Goal: Contribute content: Add original content to the website for others to see

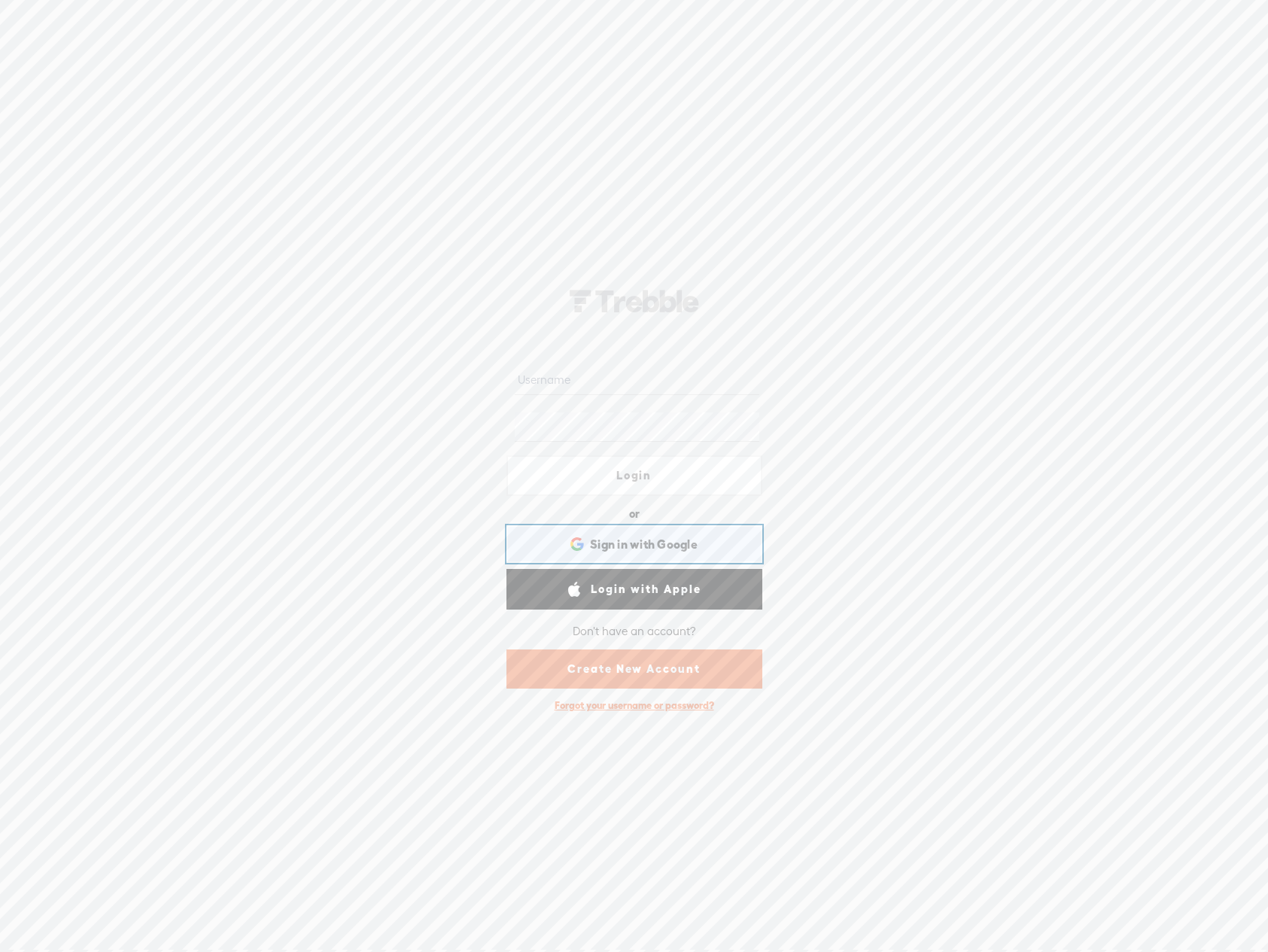
click at [612, 542] on span "Sign in with Google" at bounding box center [644, 544] width 108 height 16
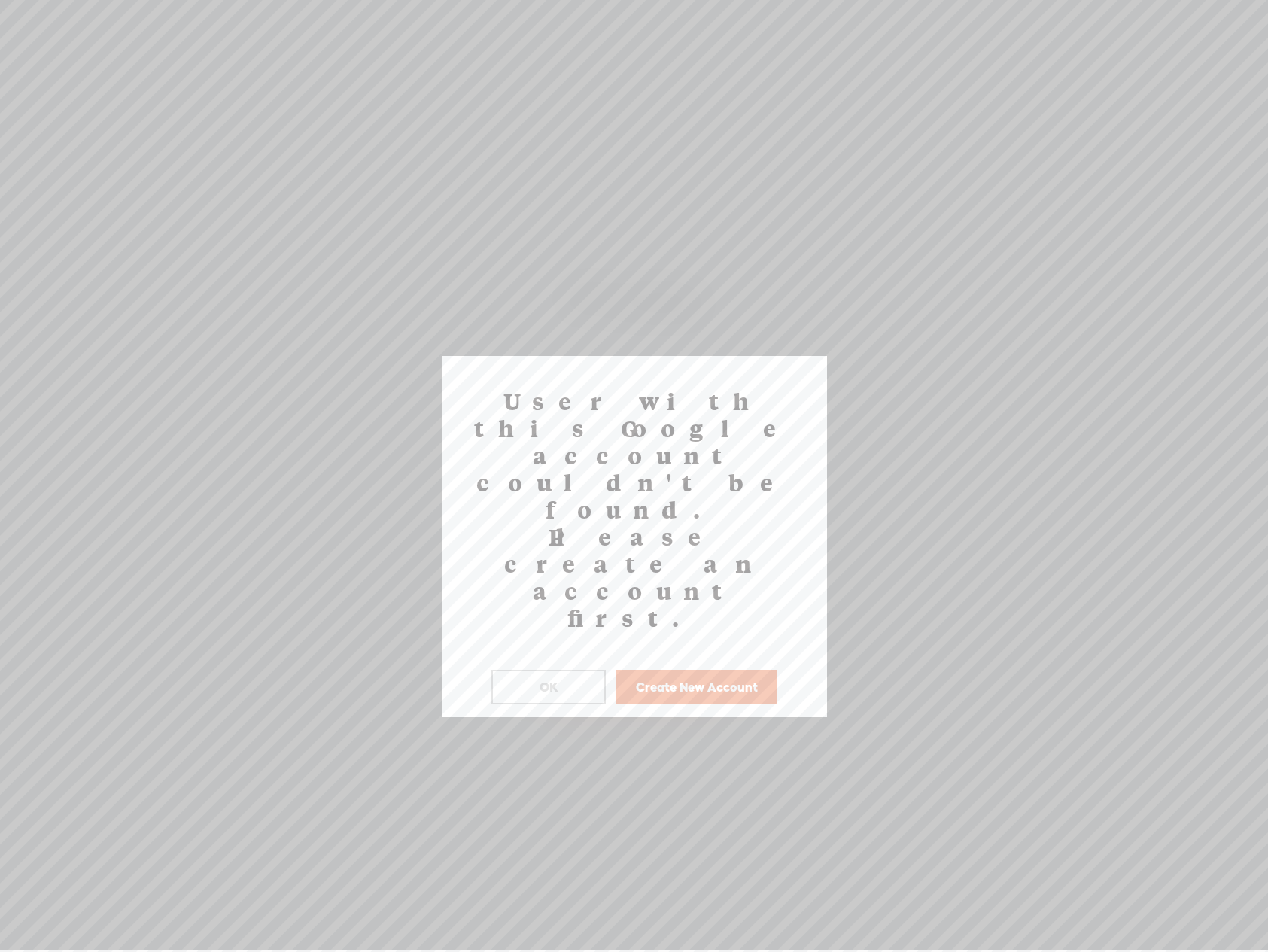
click at [679, 670] on button "Create New Account" at bounding box center [697, 687] width 161 height 35
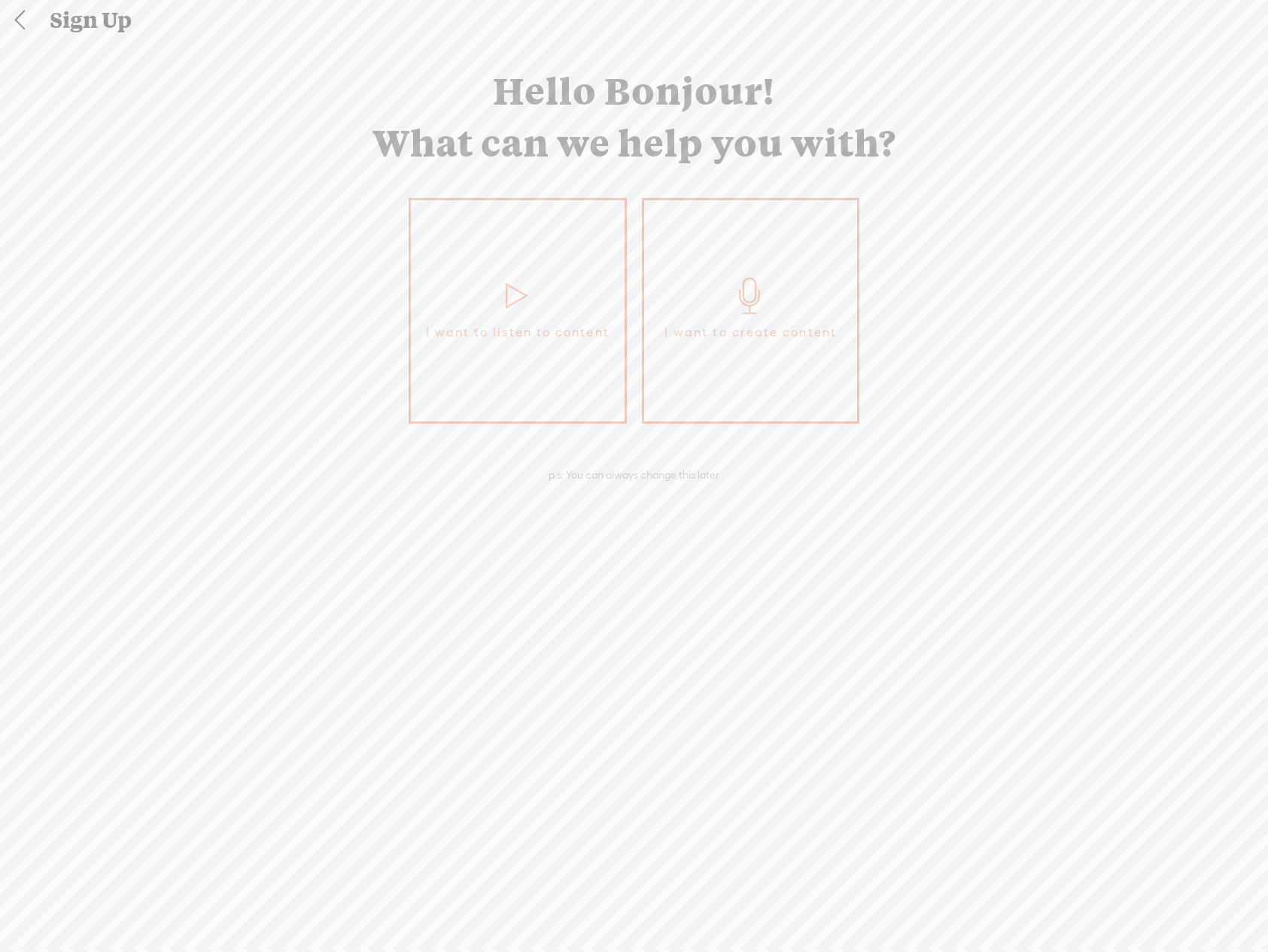
click at [748, 294] on icon at bounding box center [751, 295] width 37 height 37
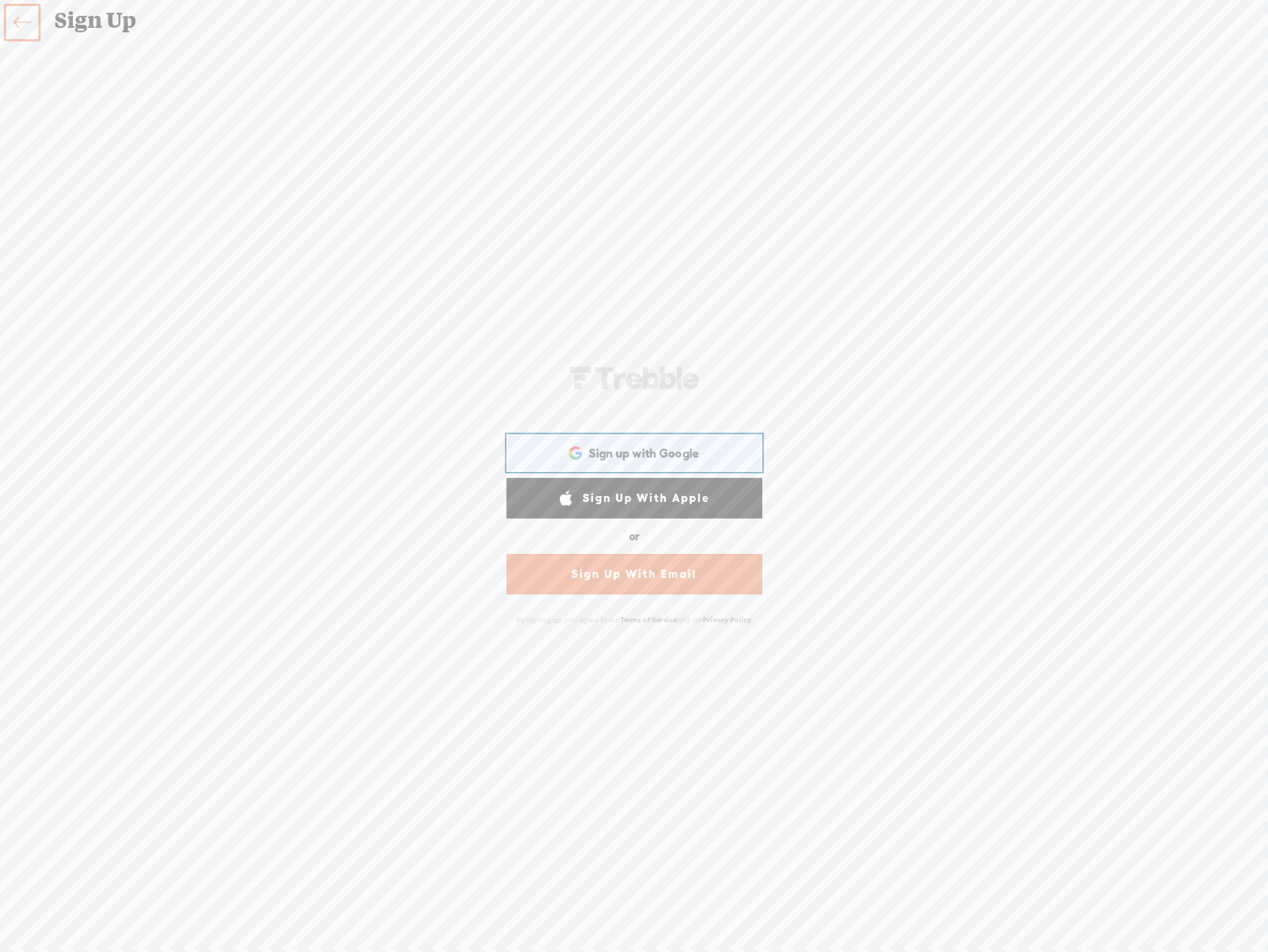
click at [663, 446] on span "Sign up with Google" at bounding box center [644, 453] width 112 height 16
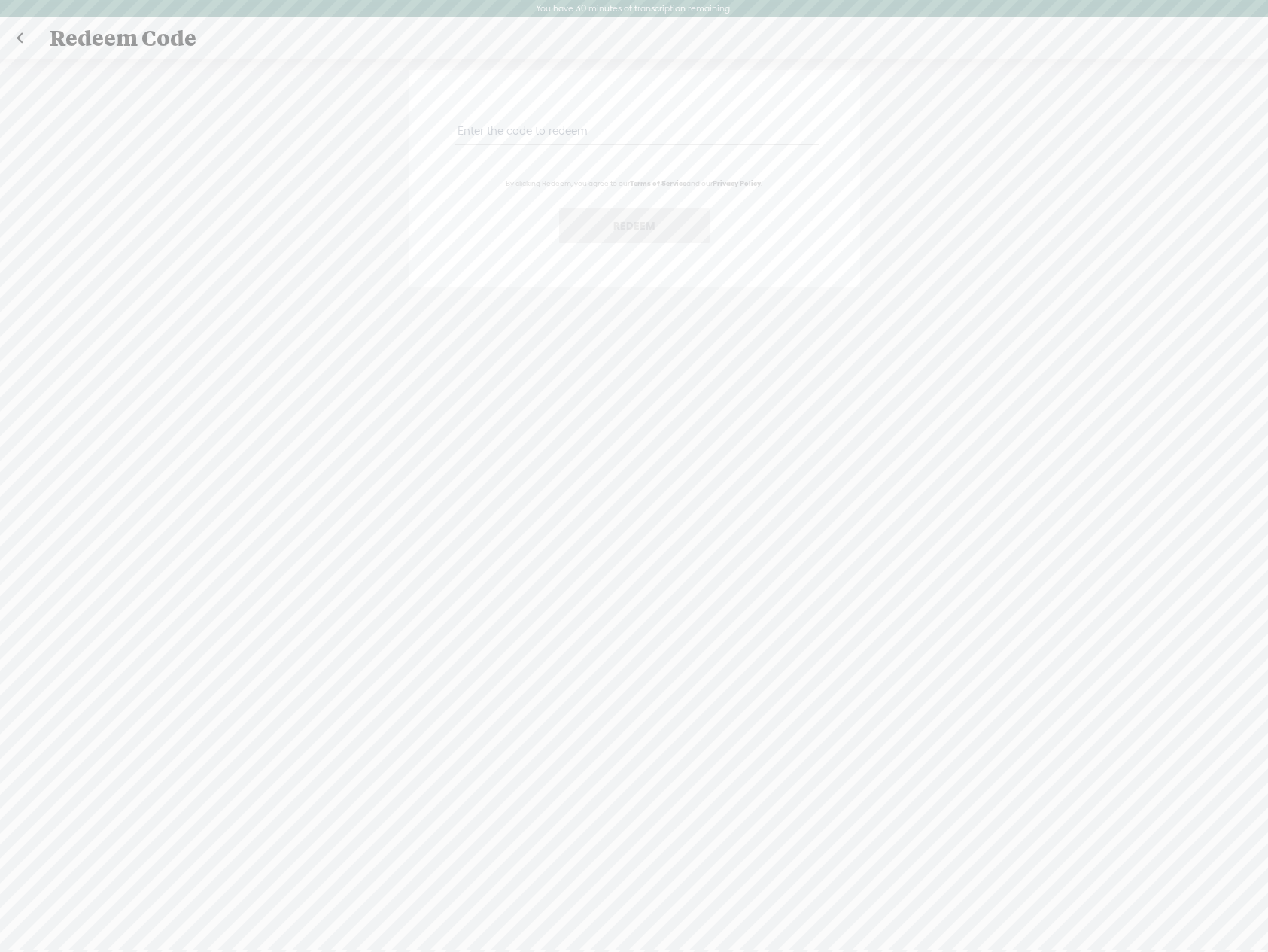
click at [490, 125] on input "text" at bounding box center [637, 130] width 365 height 29
paste input "JJML-HAAB-5T5B-2B7E-0823"
type input "JJML-HAAB-5T5B-2B7E-0823"
click at [622, 225] on button "Redeem" at bounding box center [634, 225] width 151 height 35
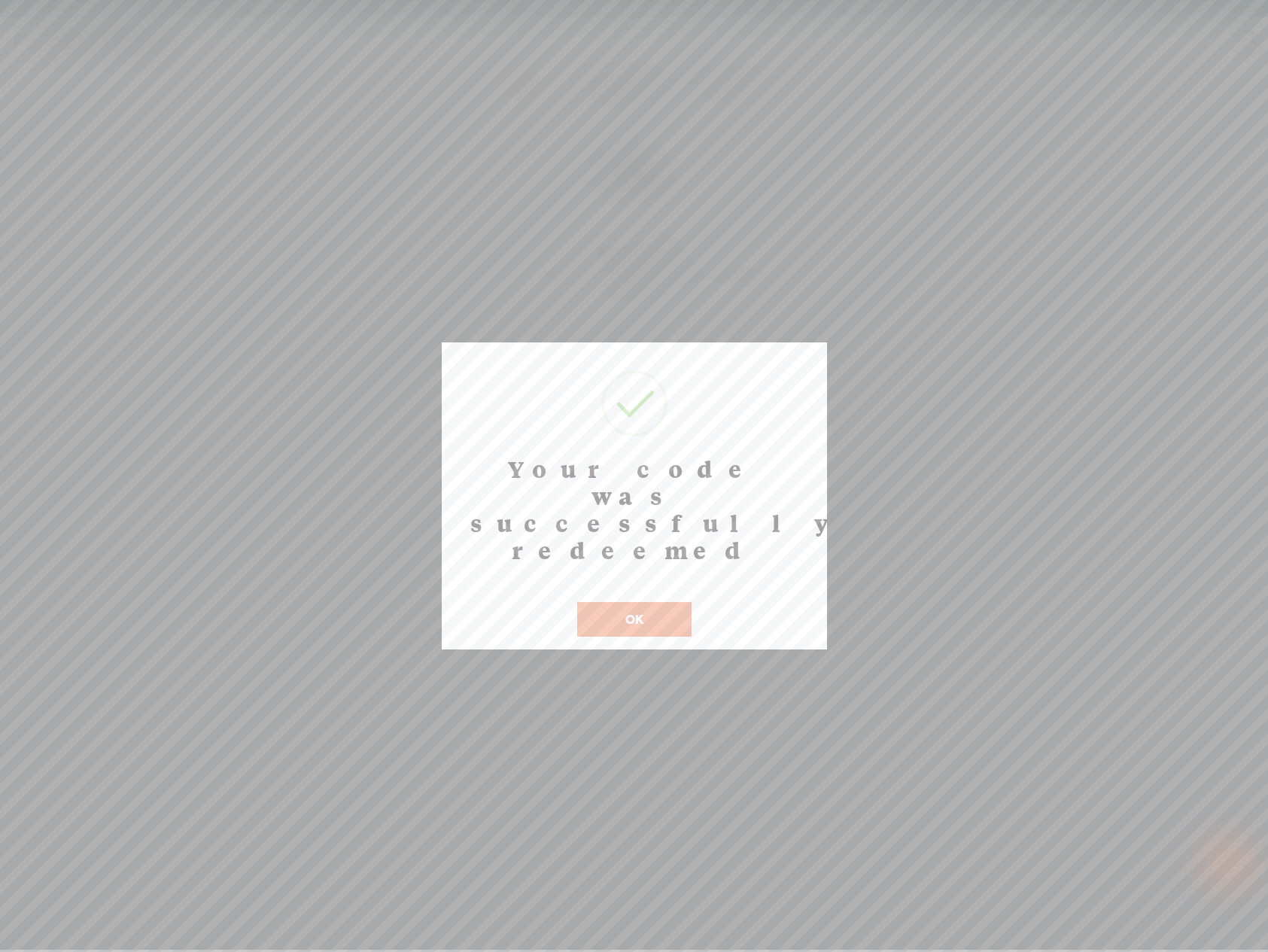
click at [619, 602] on button "OK" at bounding box center [634, 619] width 114 height 35
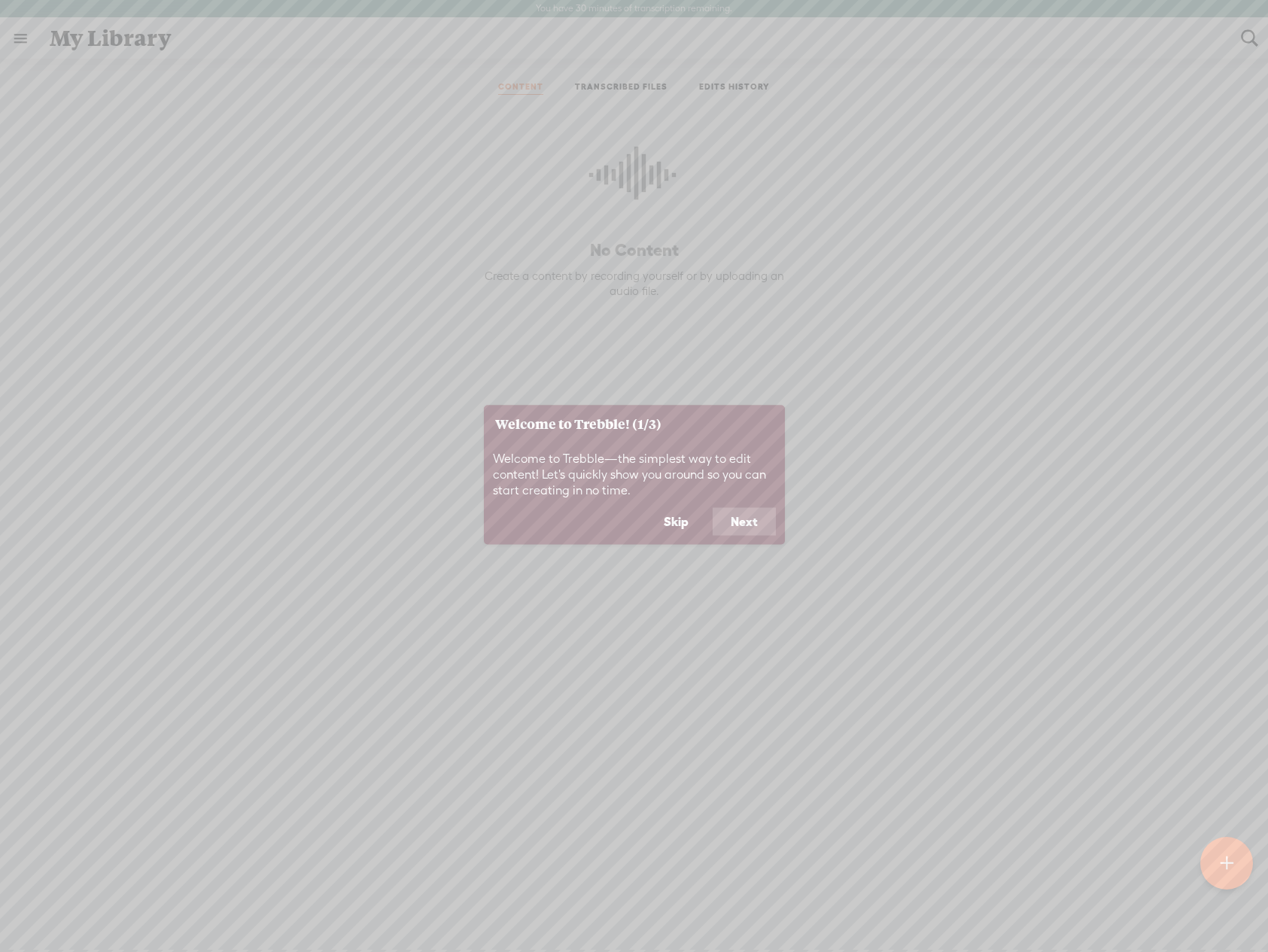
click at [747, 525] on button "Next" at bounding box center [744, 521] width 63 height 29
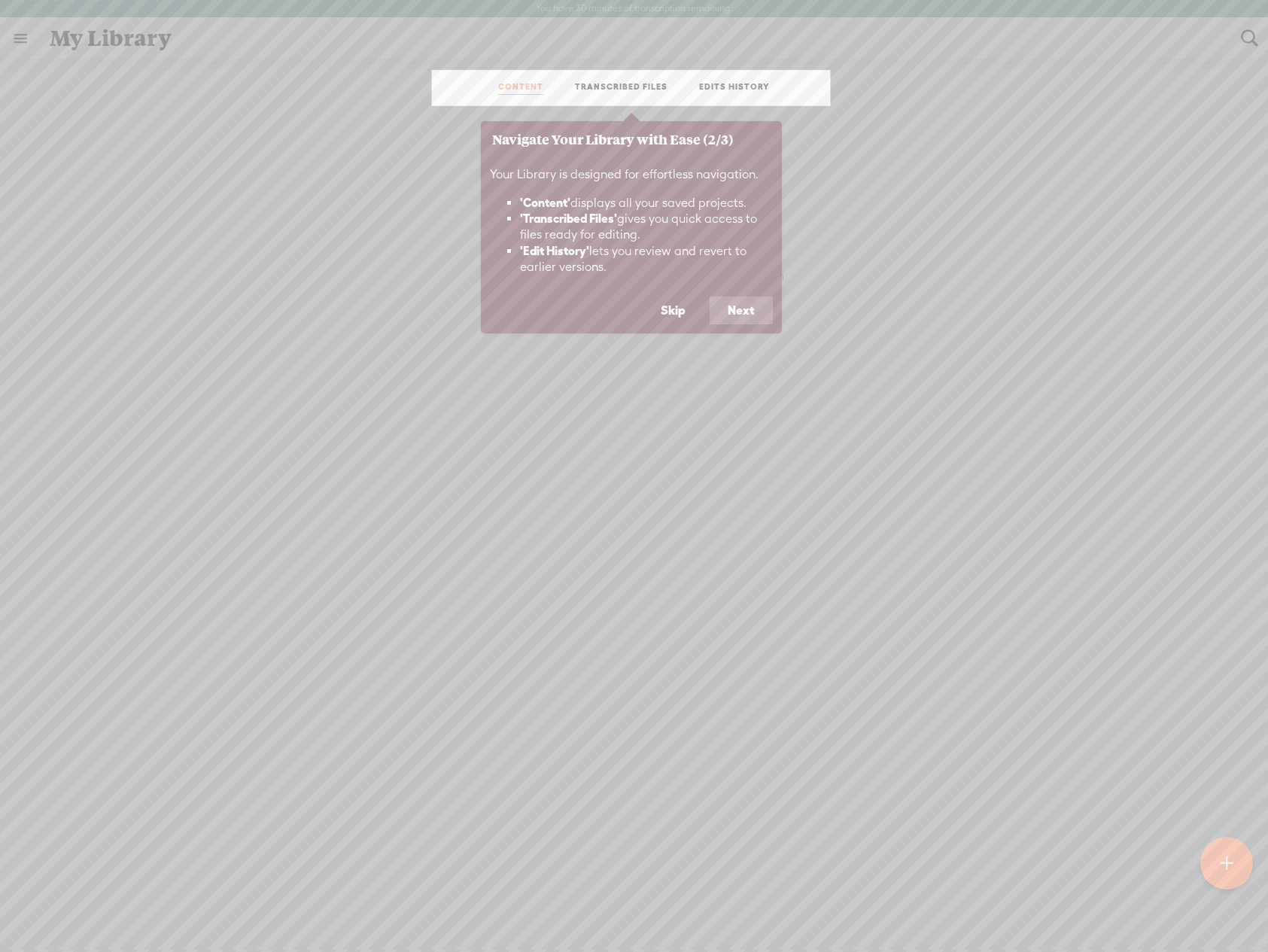
click at [670, 303] on button "Skip" at bounding box center [673, 310] width 61 height 29
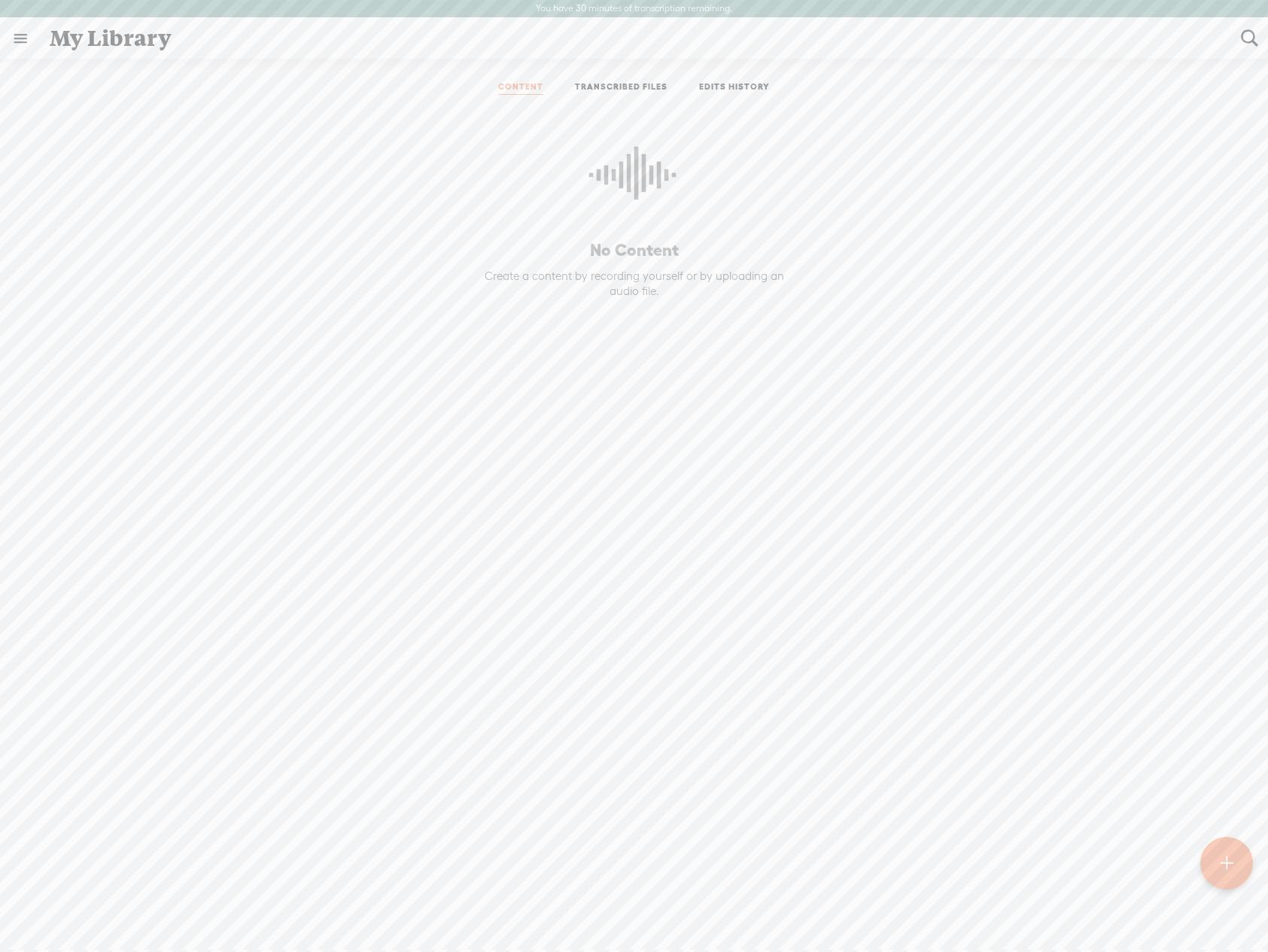
click at [535, 84] on link "CONTENT" at bounding box center [521, 88] width 45 height 13
click at [1233, 850] on t at bounding box center [1227, 863] width 13 height 33
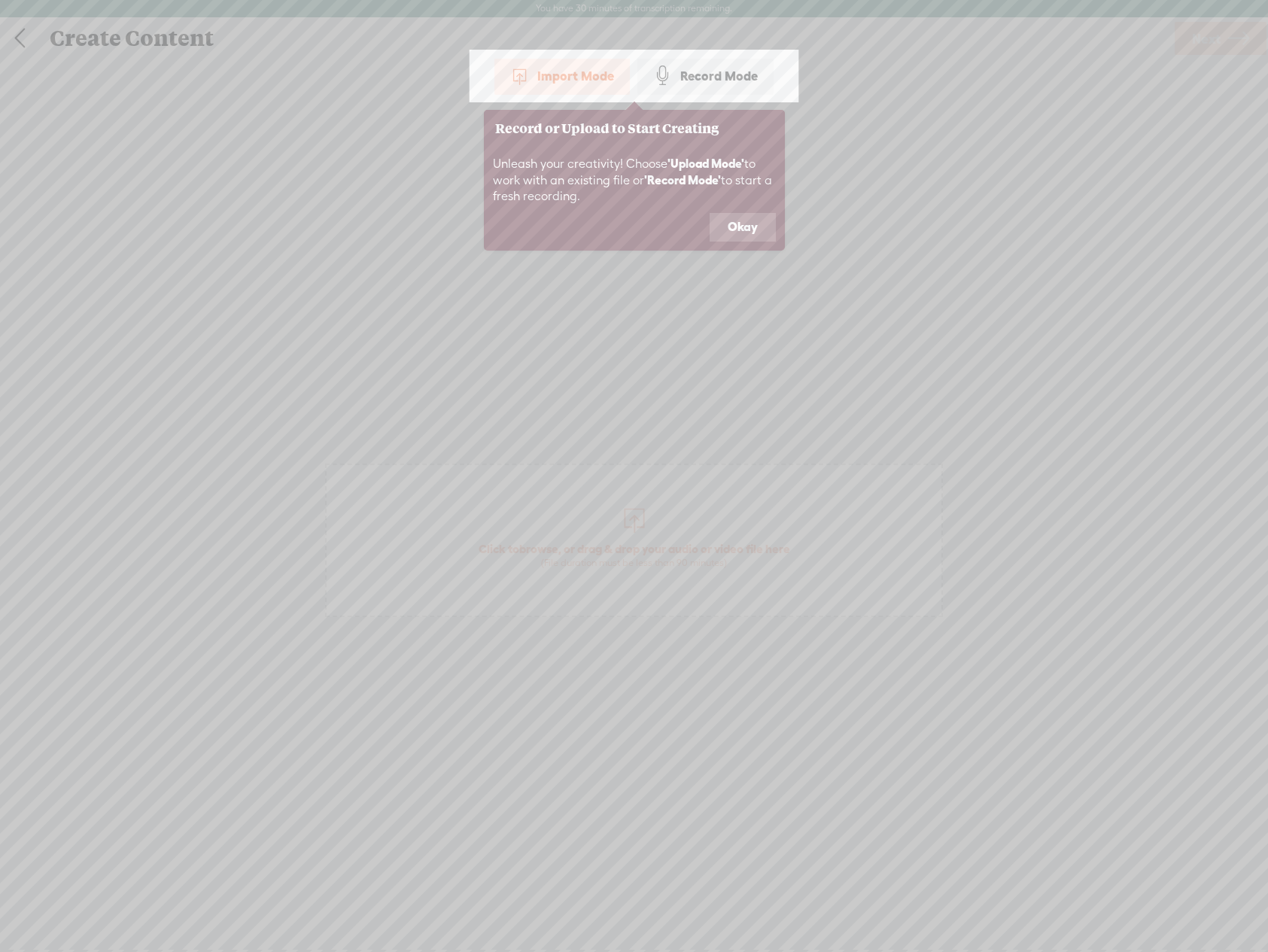
click at [593, 70] on div "Import Mode" at bounding box center [562, 76] width 136 height 37
click at [735, 228] on button "Okay" at bounding box center [742, 227] width 67 height 29
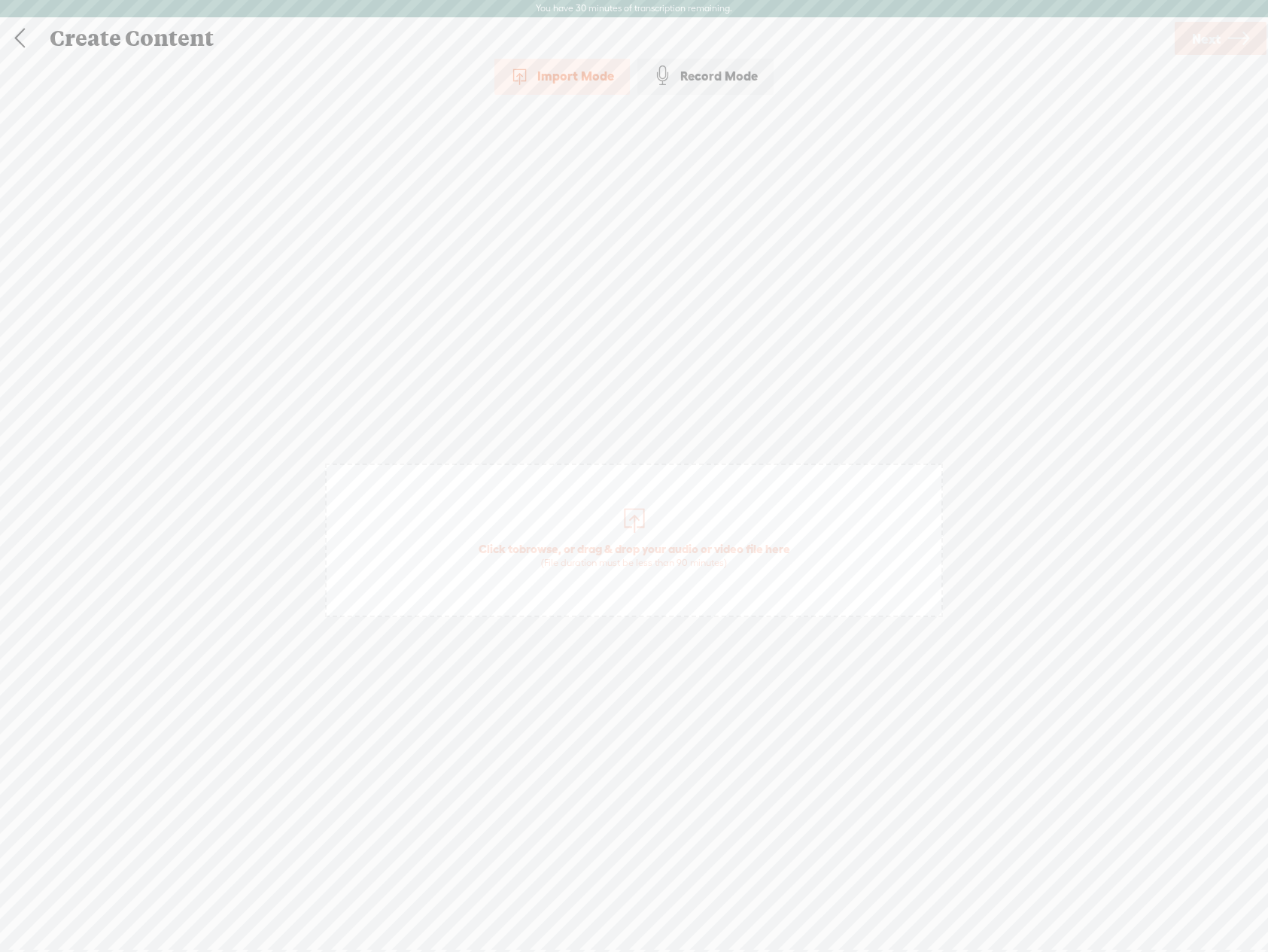
click at [25, 42] on link at bounding box center [20, 38] width 37 height 39
click at [25, 42] on link at bounding box center [21, 38] width 39 height 39
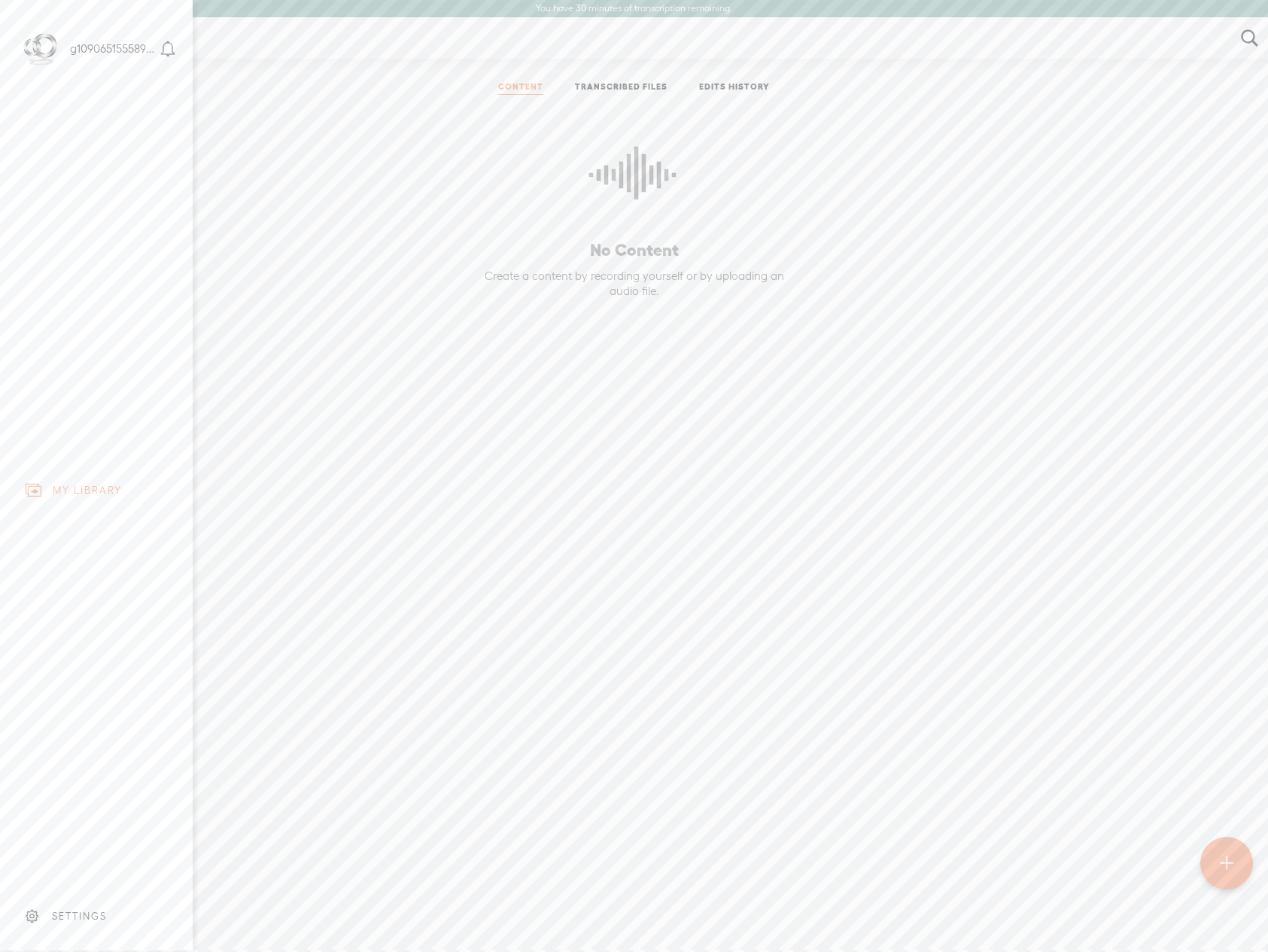
click at [85, 487] on div "MY LIBRARY" at bounding box center [87, 490] width 69 height 13
click at [861, 799] on body "You have 30 minutes of transcription remaining. Upgrade to increase your limit …" at bounding box center [634, 475] width 1268 height 950
click at [1216, 863] on div at bounding box center [1227, 863] width 52 height 52
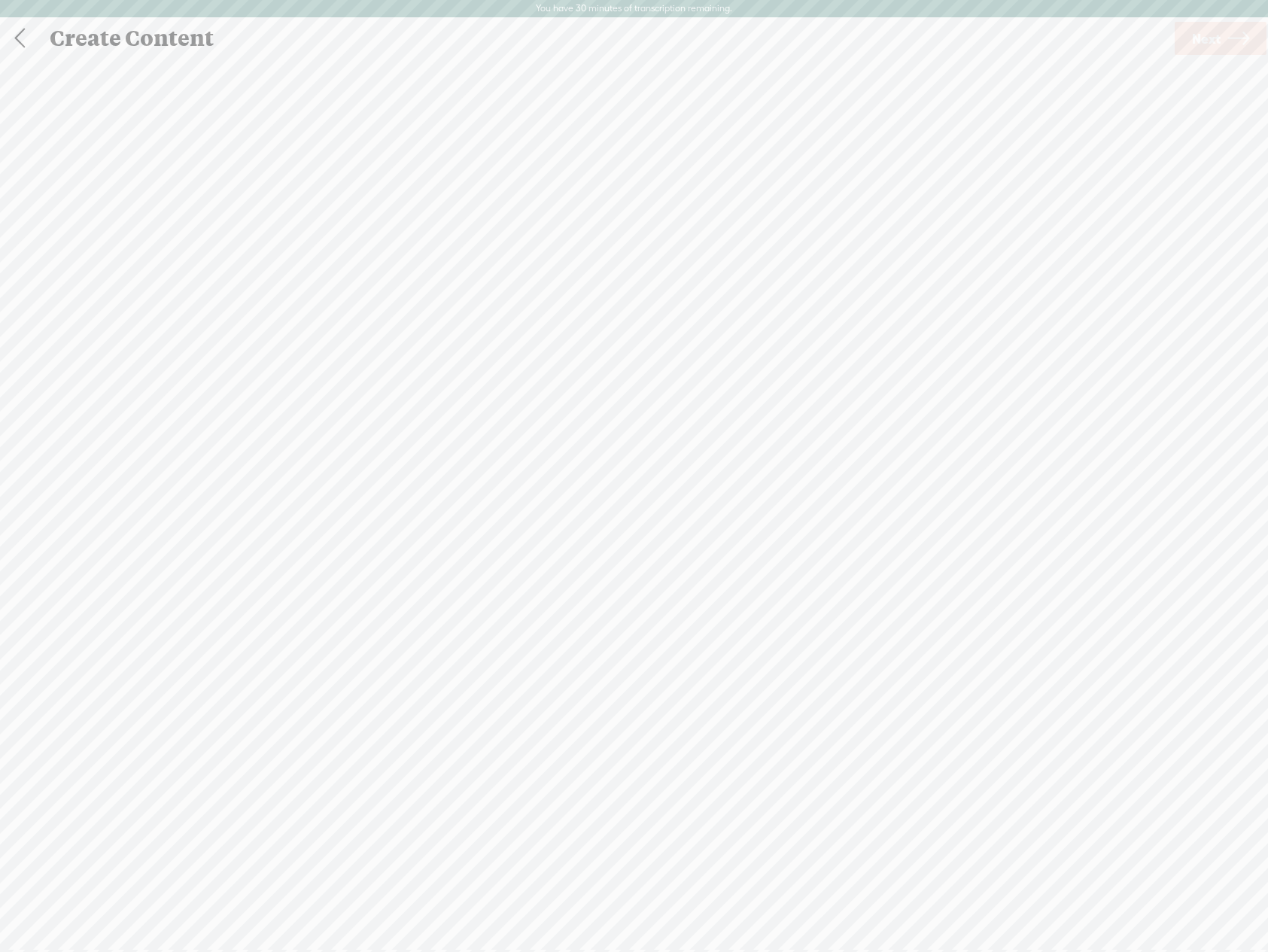
scroll to position [1, 0]
click at [663, 543] on span "Click to browse , or drag & drop your audio or video file here (File duration m…" at bounding box center [634, 555] width 327 height 43
click at [1202, 32] on span "Next" at bounding box center [1206, 37] width 29 height 38
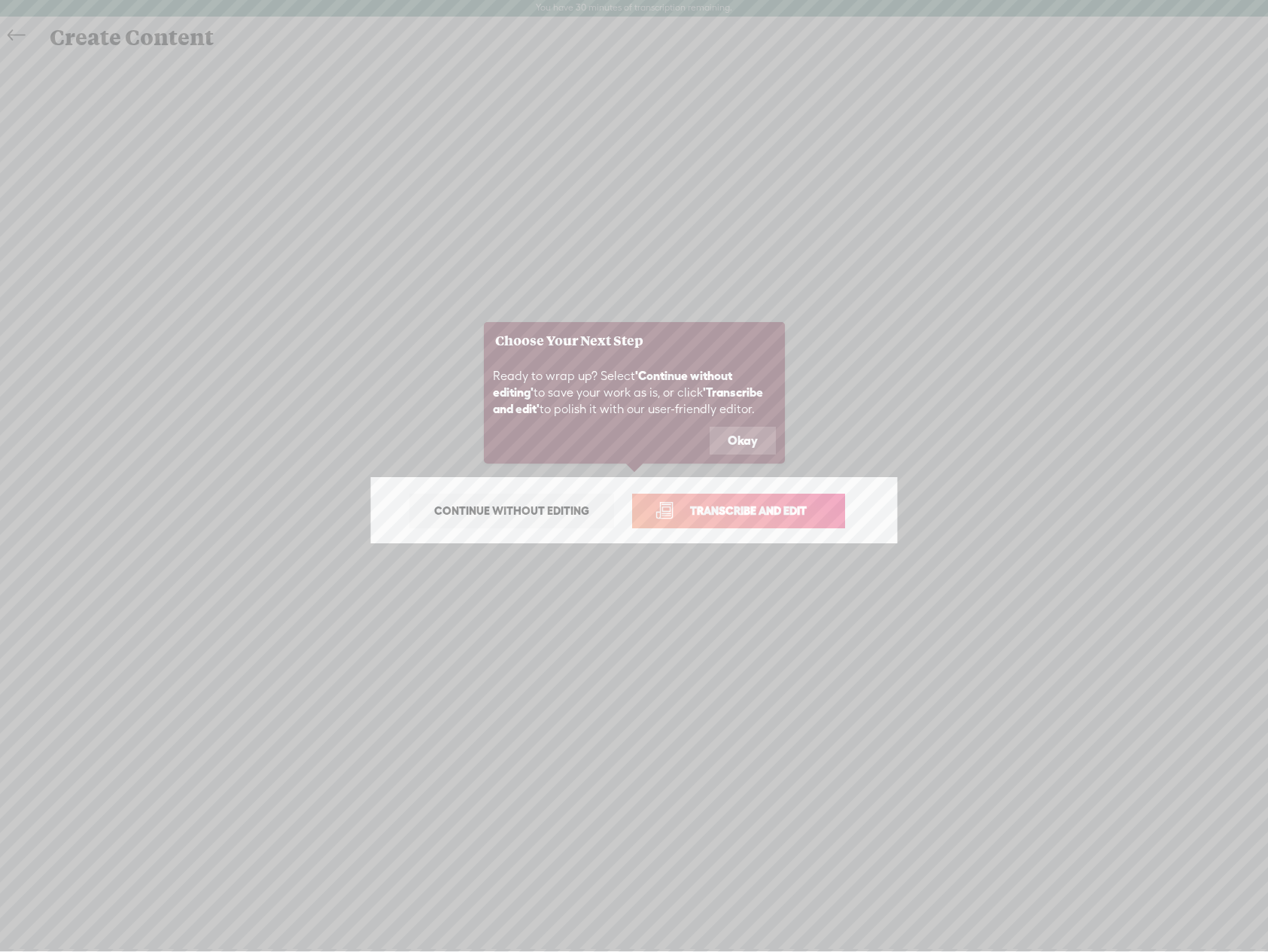
click at [730, 438] on button "Okay" at bounding box center [742, 440] width 67 height 29
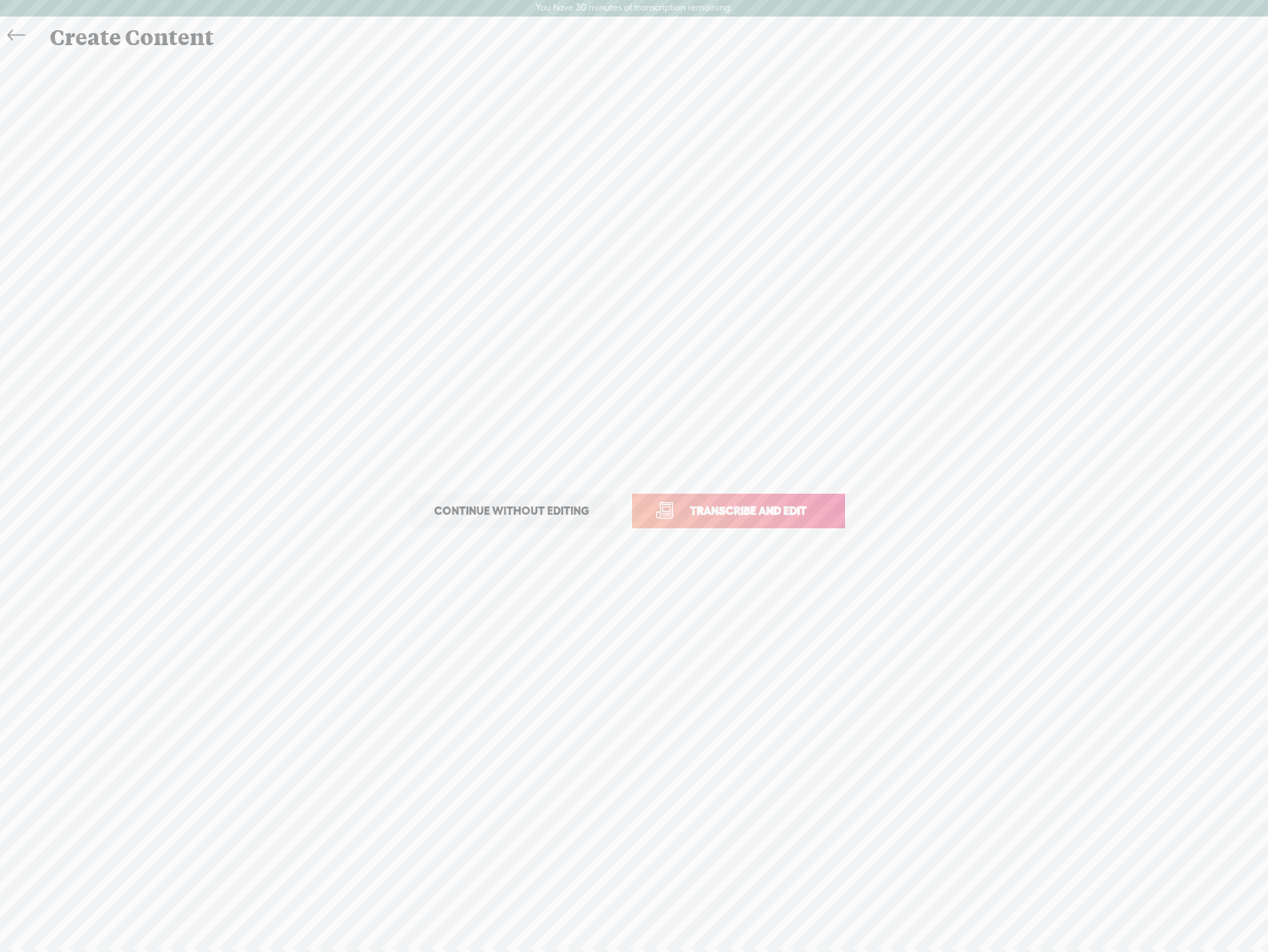
click at [741, 511] on span "Transcribe and edit" at bounding box center [749, 511] width 148 height 17
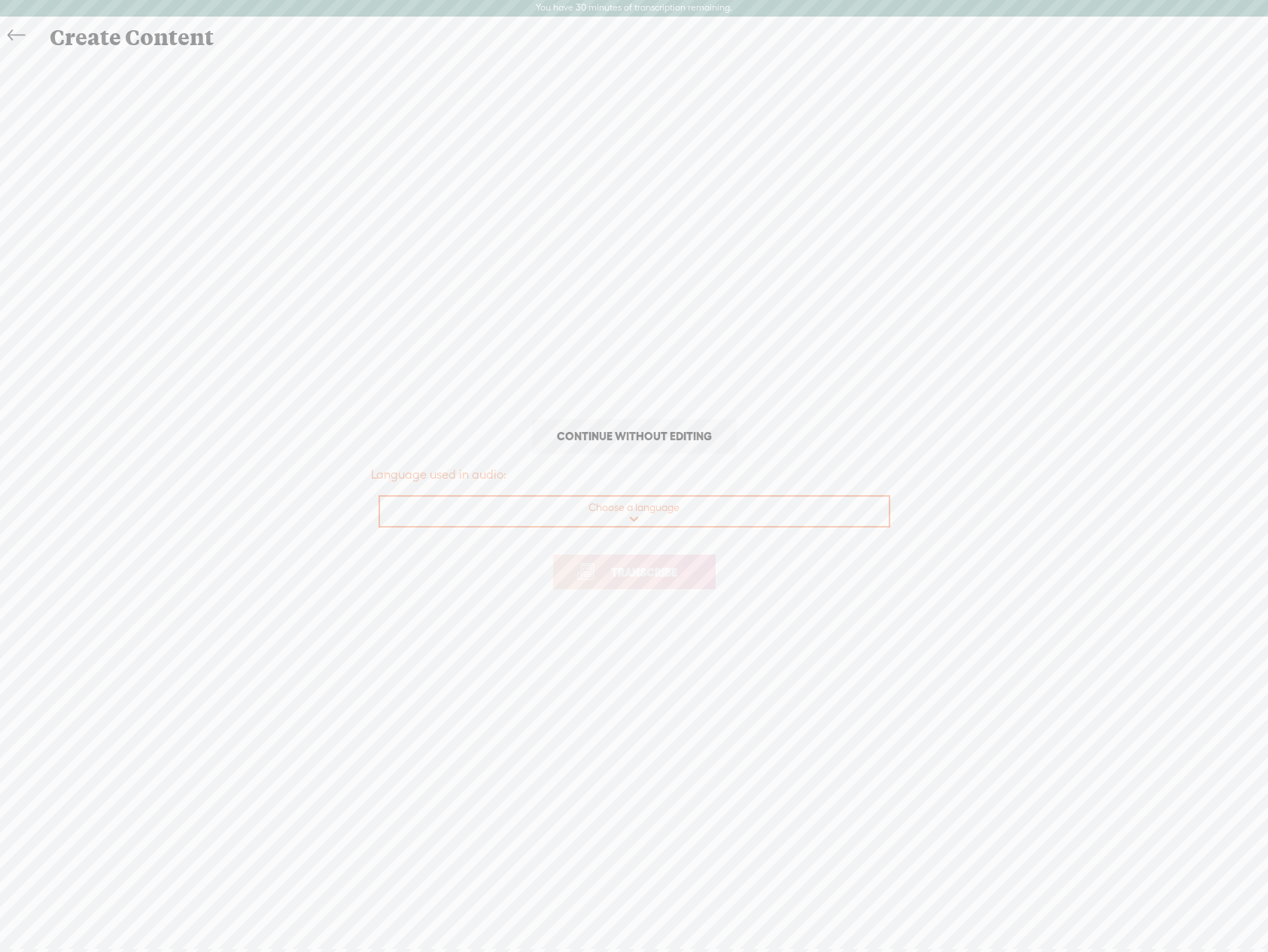
click at [593, 514] on select "Choose a language Afrikaans Albanian Amharic Arabic, Gulf Arabic, Modern Standa…" at bounding box center [635, 512] width 511 height 31
select select "en-US"
click at [380, 497] on select "Choose a language Afrikaans Albanian Amharic Arabic, Gulf Arabic, Modern Standa…" at bounding box center [635, 512] width 511 height 31
click at [645, 572] on span "Transcribe" at bounding box center [644, 573] width 97 height 17
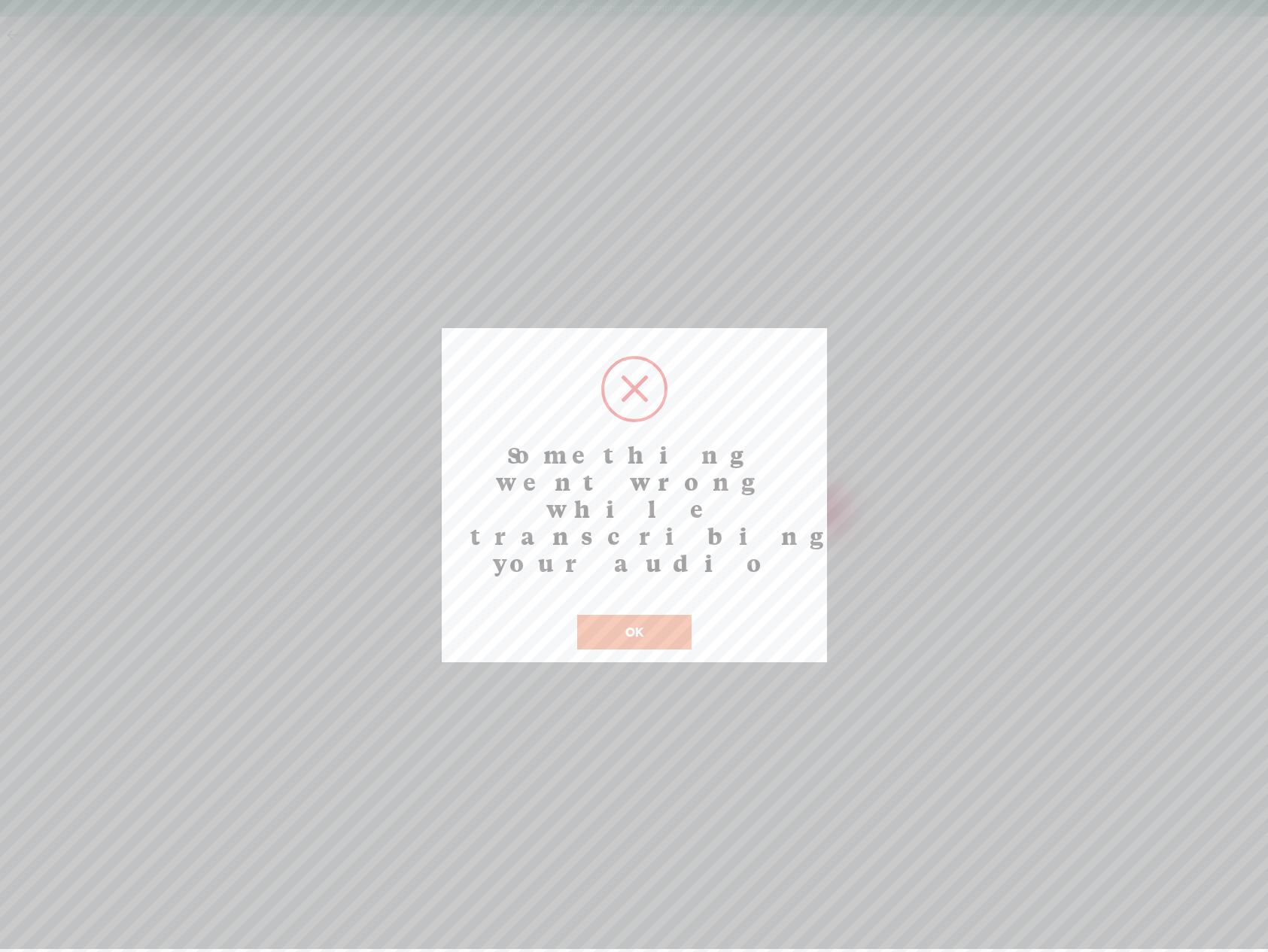
click at [629, 615] on button "OK" at bounding box center [634, 632] width 114 height 35
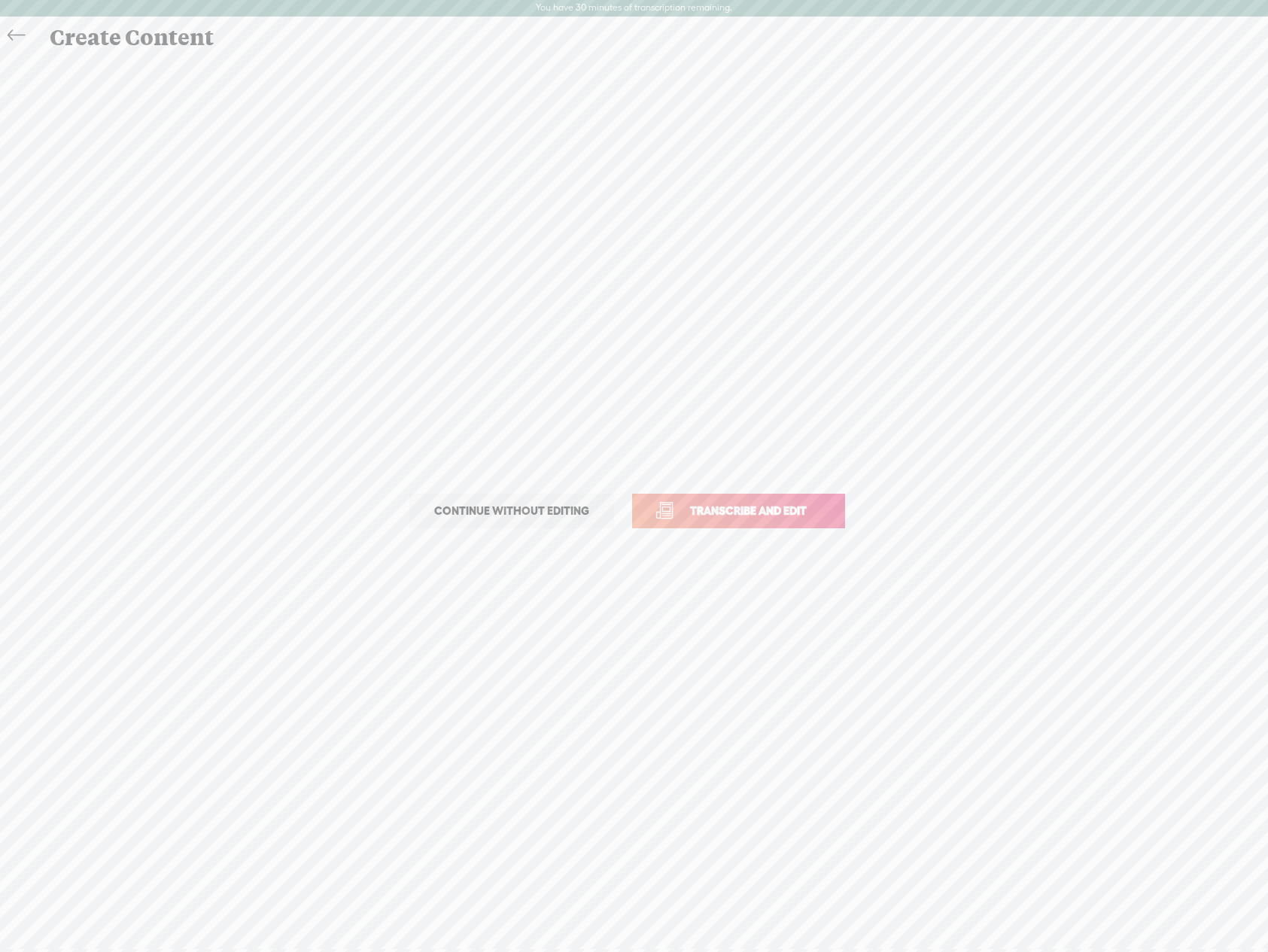
click at [376, 248] on div "Continue without editing Transcribe and edit Language used in audio: English, U…" at bounding box center [634, 511] width 1238 height 909
click at [706, 513] on span "Transcribe and edit" at bounding box center [749, 511] width 148 height 17
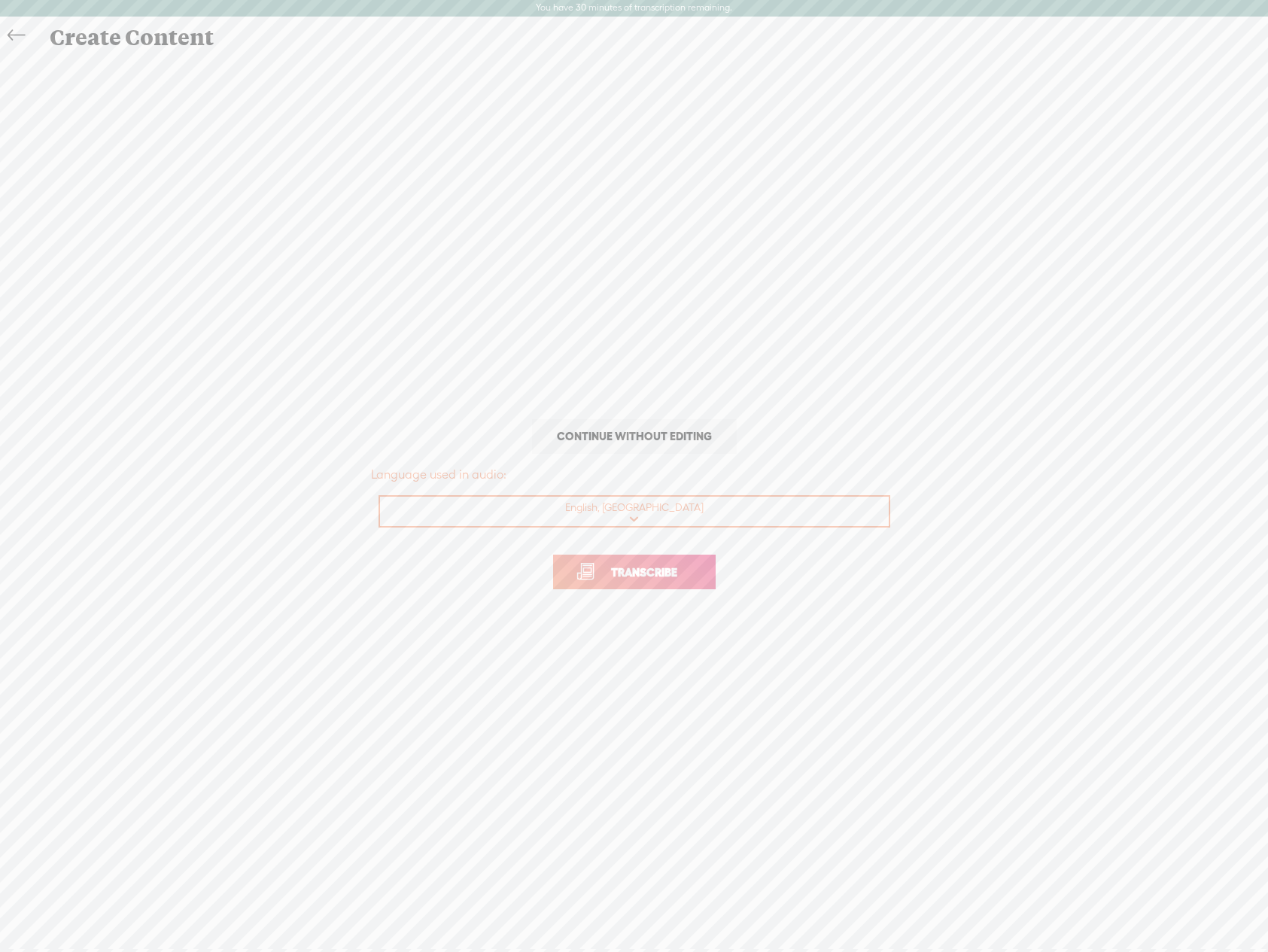
click at [657, 570] on span "Transcribe" at bounding box center [644, 573] width 97 height 17
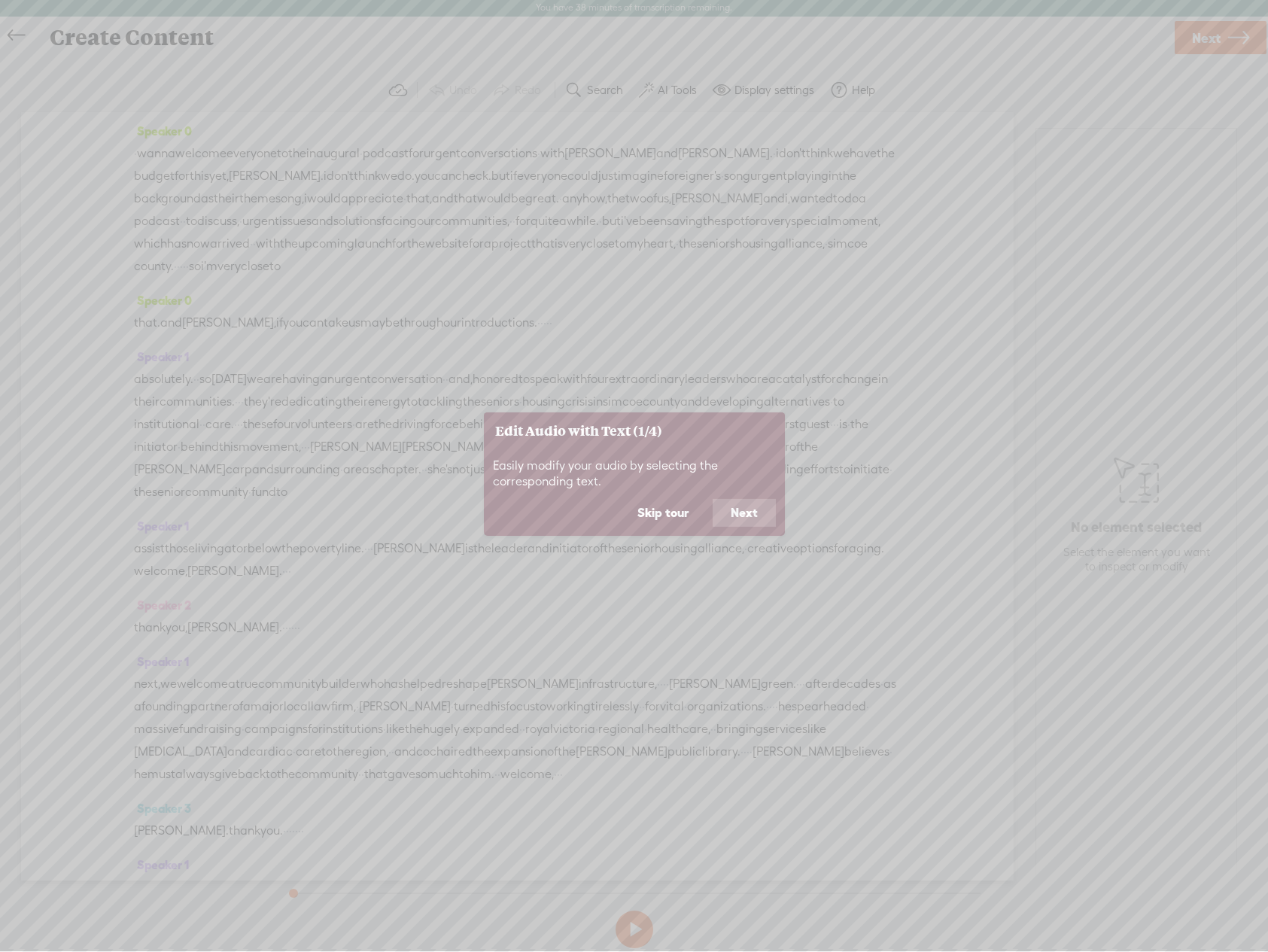
click at [749, 511] on button "Next" at bounding box center [744, 513] width 63 height 29
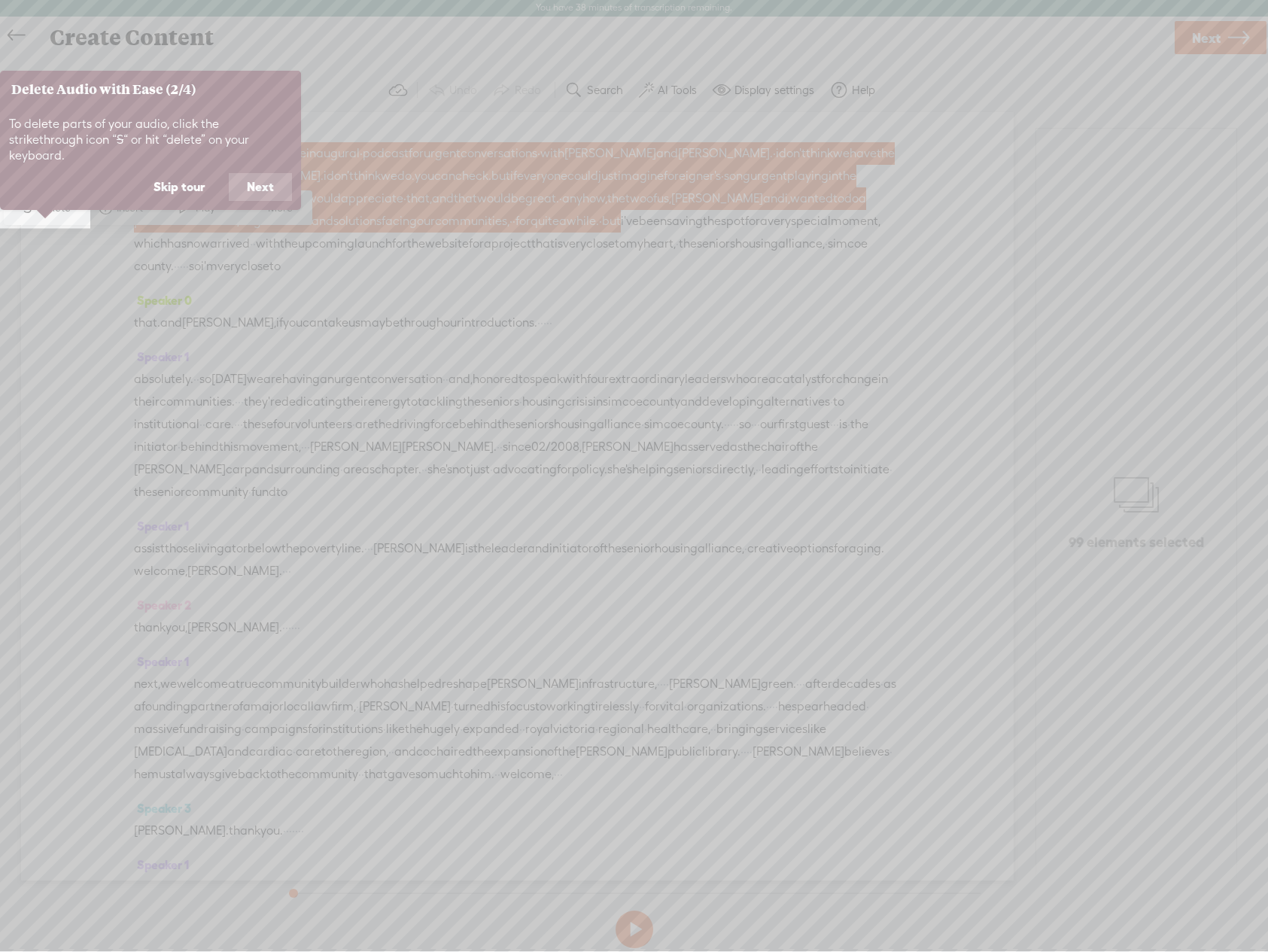
scroll to position [0, 0]
click at [187, 174] on button "Skip tour" at bounding box center [179, 188] width 87 height 29
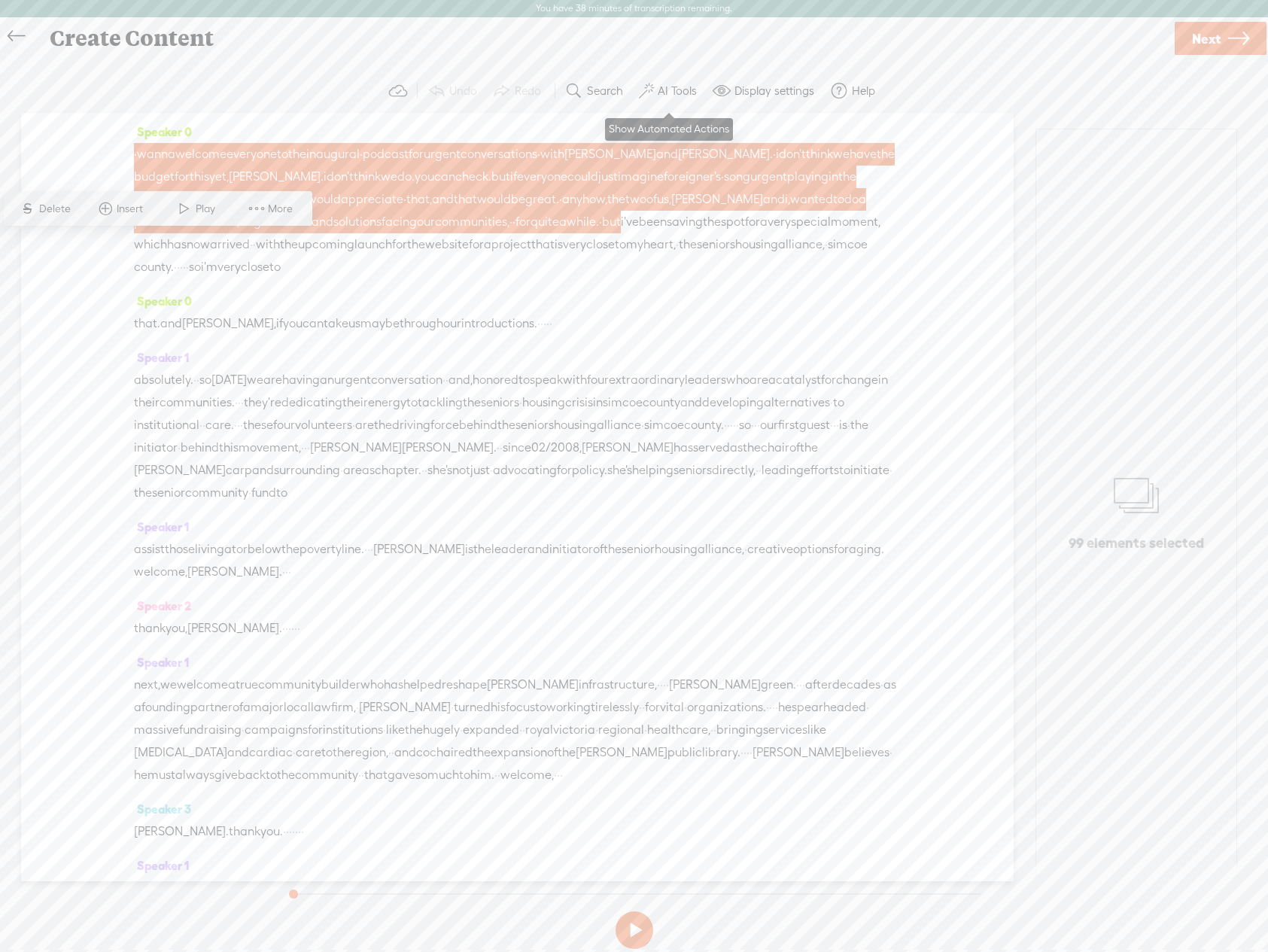
click at [670, 89] on label "AI Tools" at bounding box center [678, 91] width 39 height 15
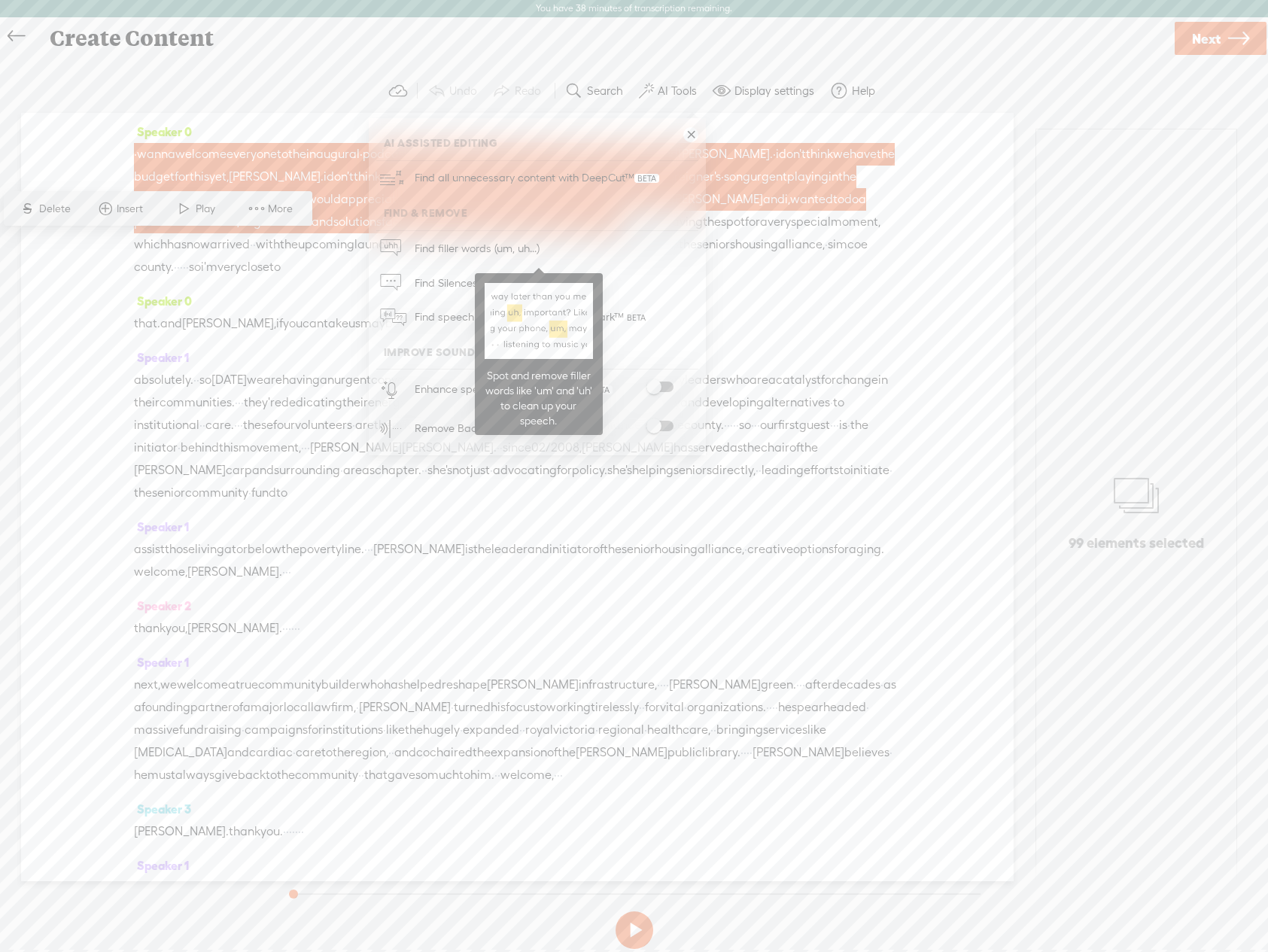
click at [476, 246] on span "Find filler words (um, uh...)" at bounding box center [477, 248] width 136 height 34
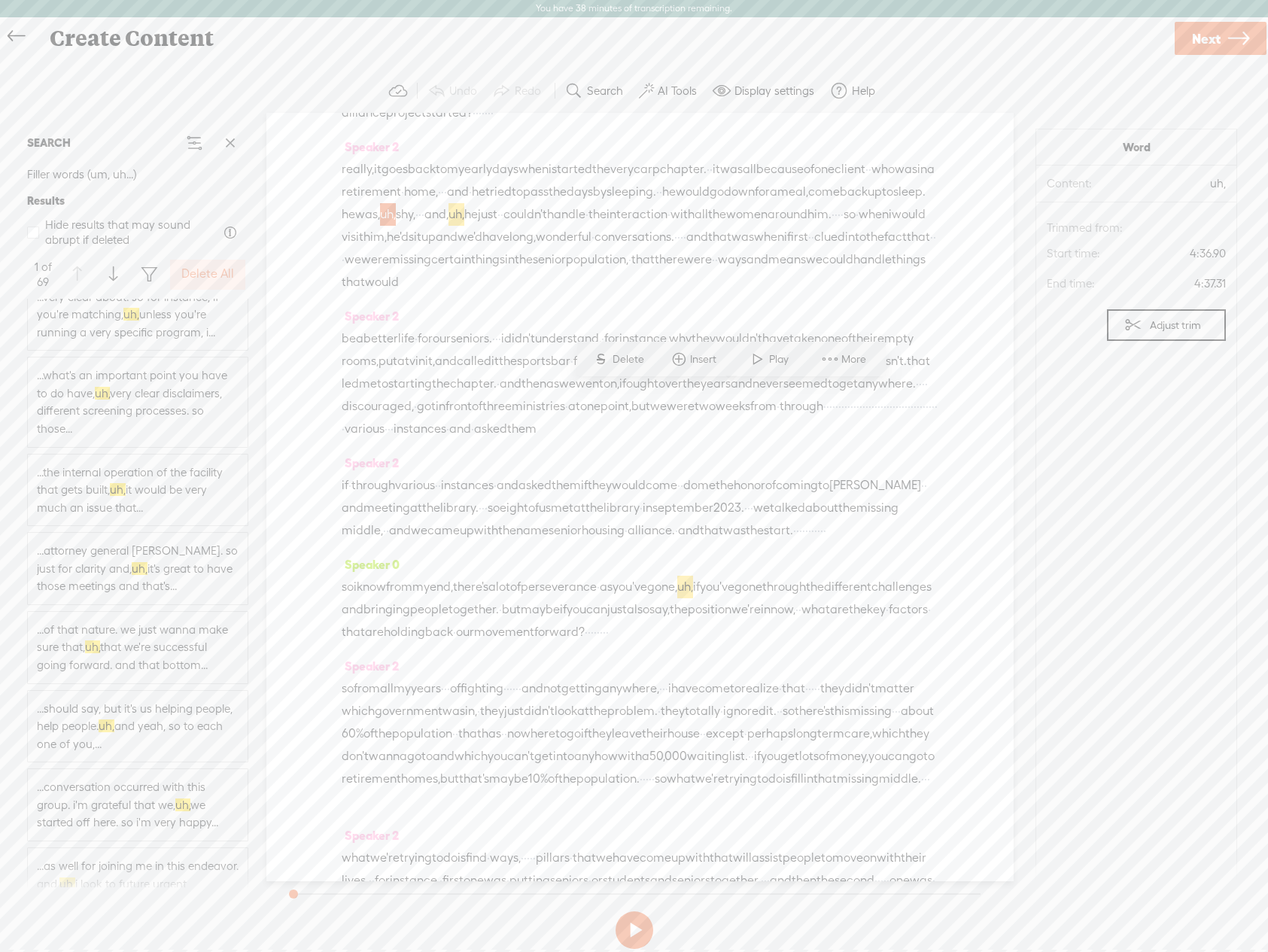
scroll to position [5198, 0]
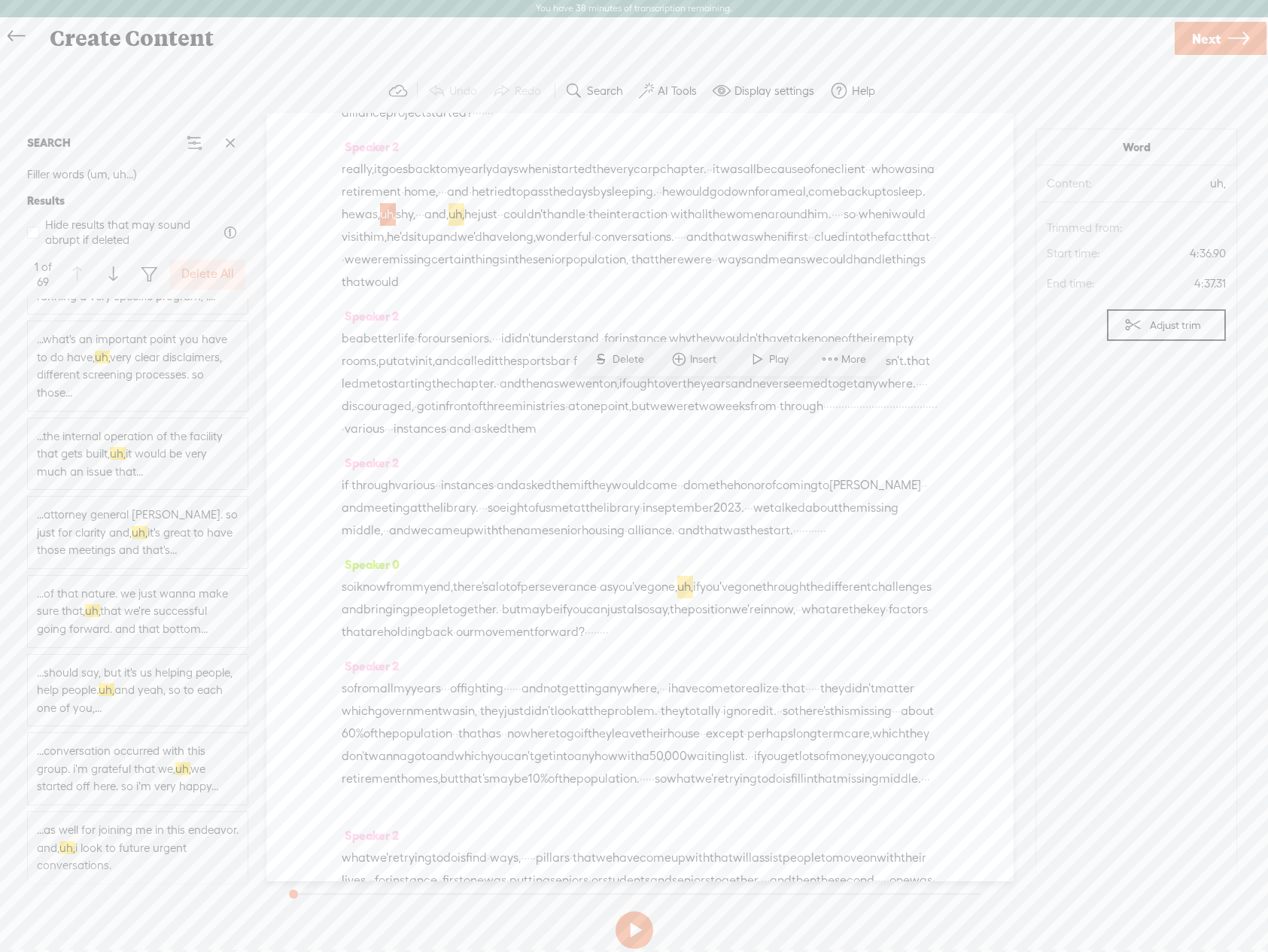
click at [209, 267] on label "Delete All" at bounding box center [208, 274] width 52 height 16
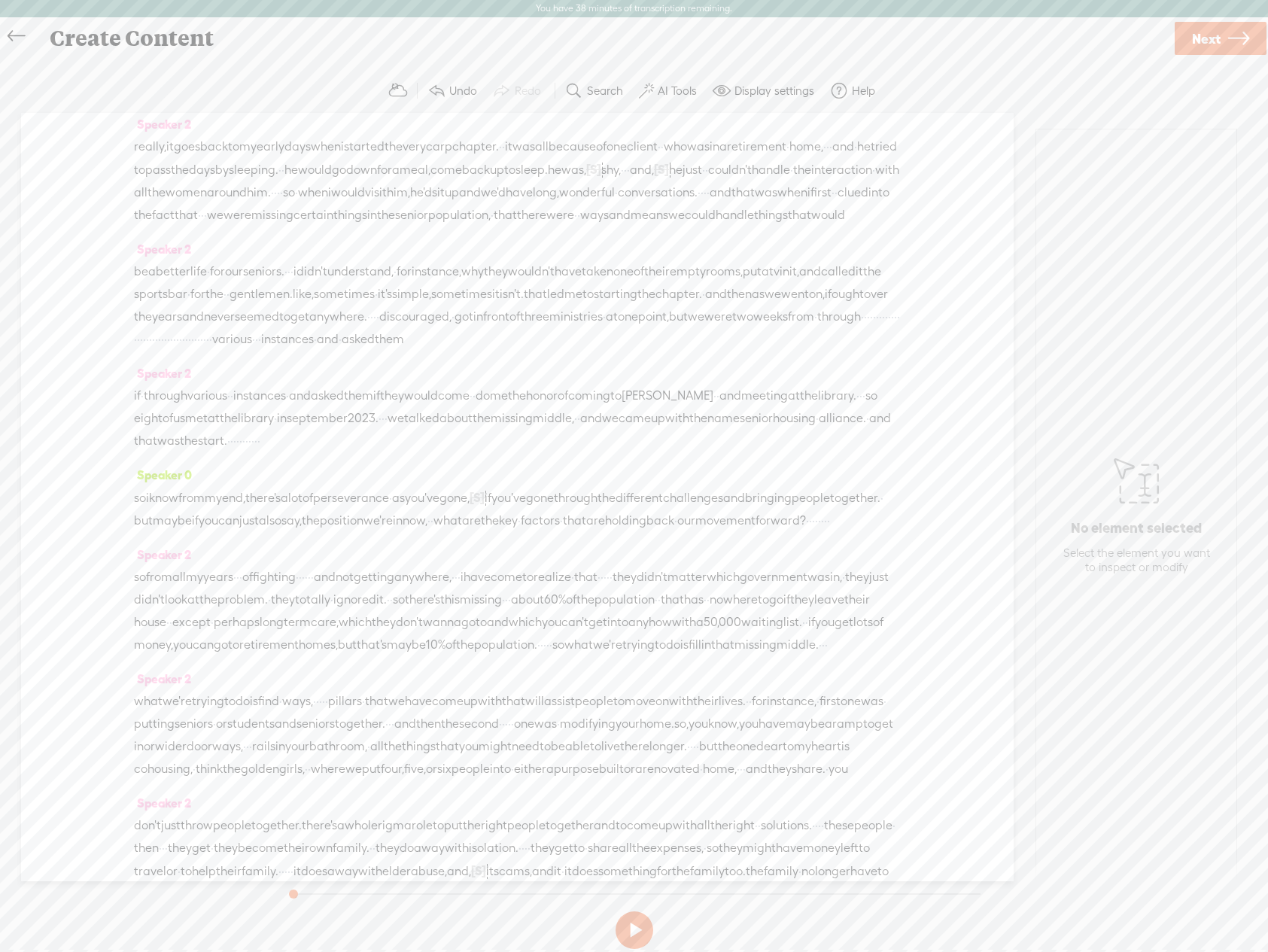
click at [587, 176] on span "[S]" at bounding box center [594, 169] width 15 height 13
click at [664, 93] on label "AI Tools" at bounding box center [678, 91] width 39 height 15
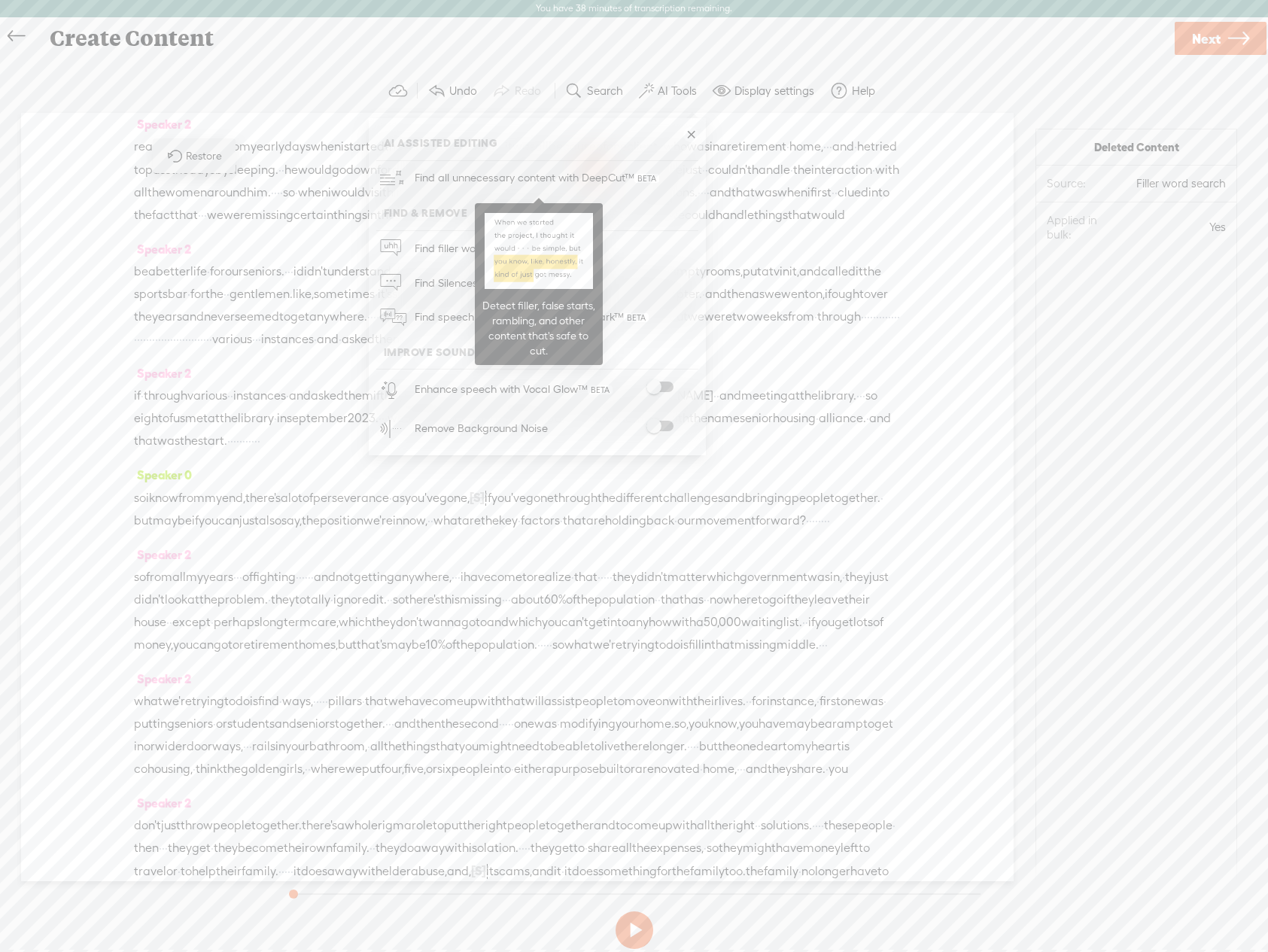
click at [496, 178] on span "Find all unnecessary content with DeepCut™" at bounding box center [537, 178] width 255 height 36
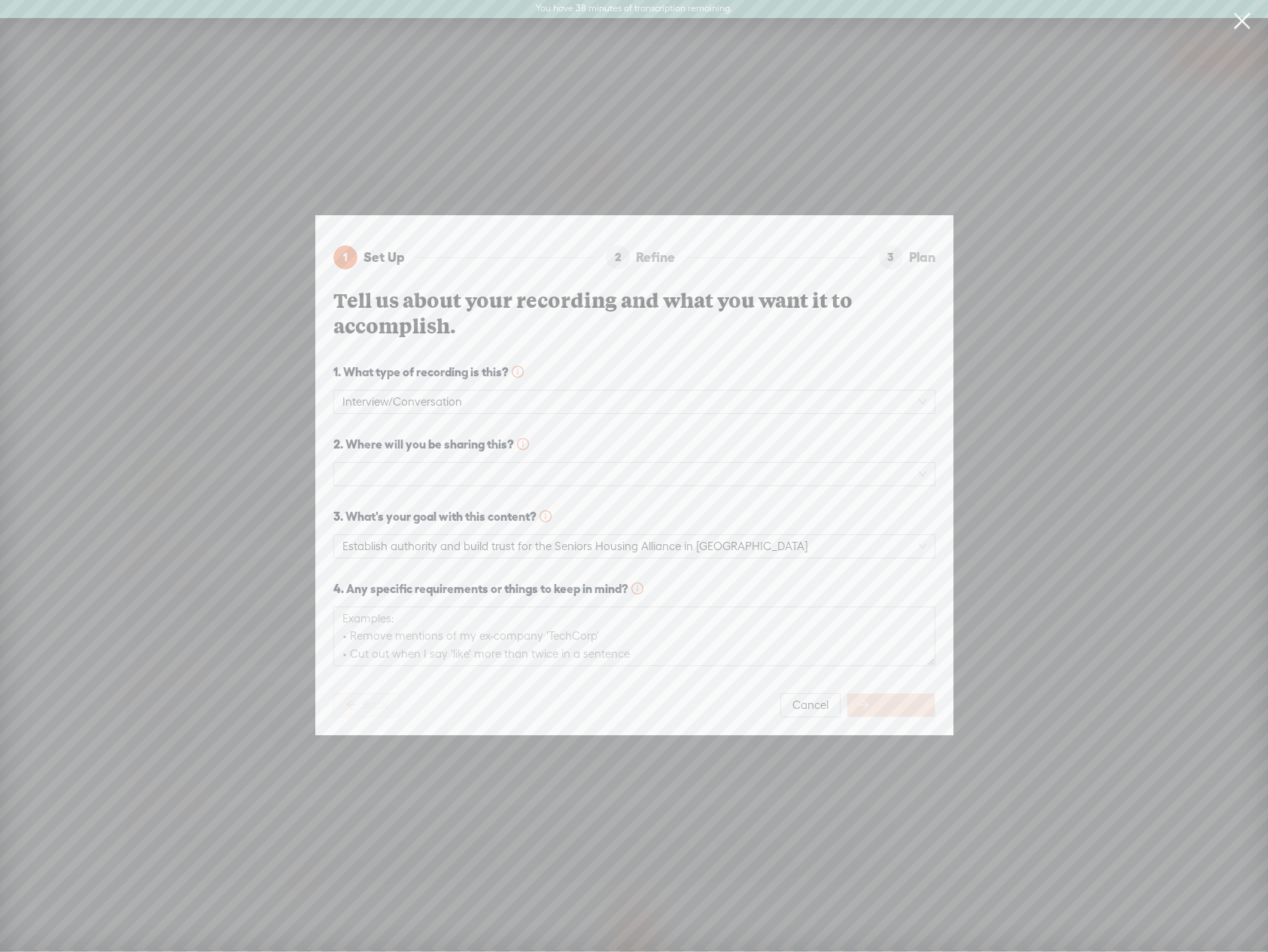
click at [431, 403] on span "Interview/Conversation" at bounding box center [634, 402] width 584 height 22
click at [496, 394] on span "Interview/Conversation" at bounding box center [634, 402] width 584 height 22
click at [924, 397] on span at bounding box center [634, 402] width 584 height 22
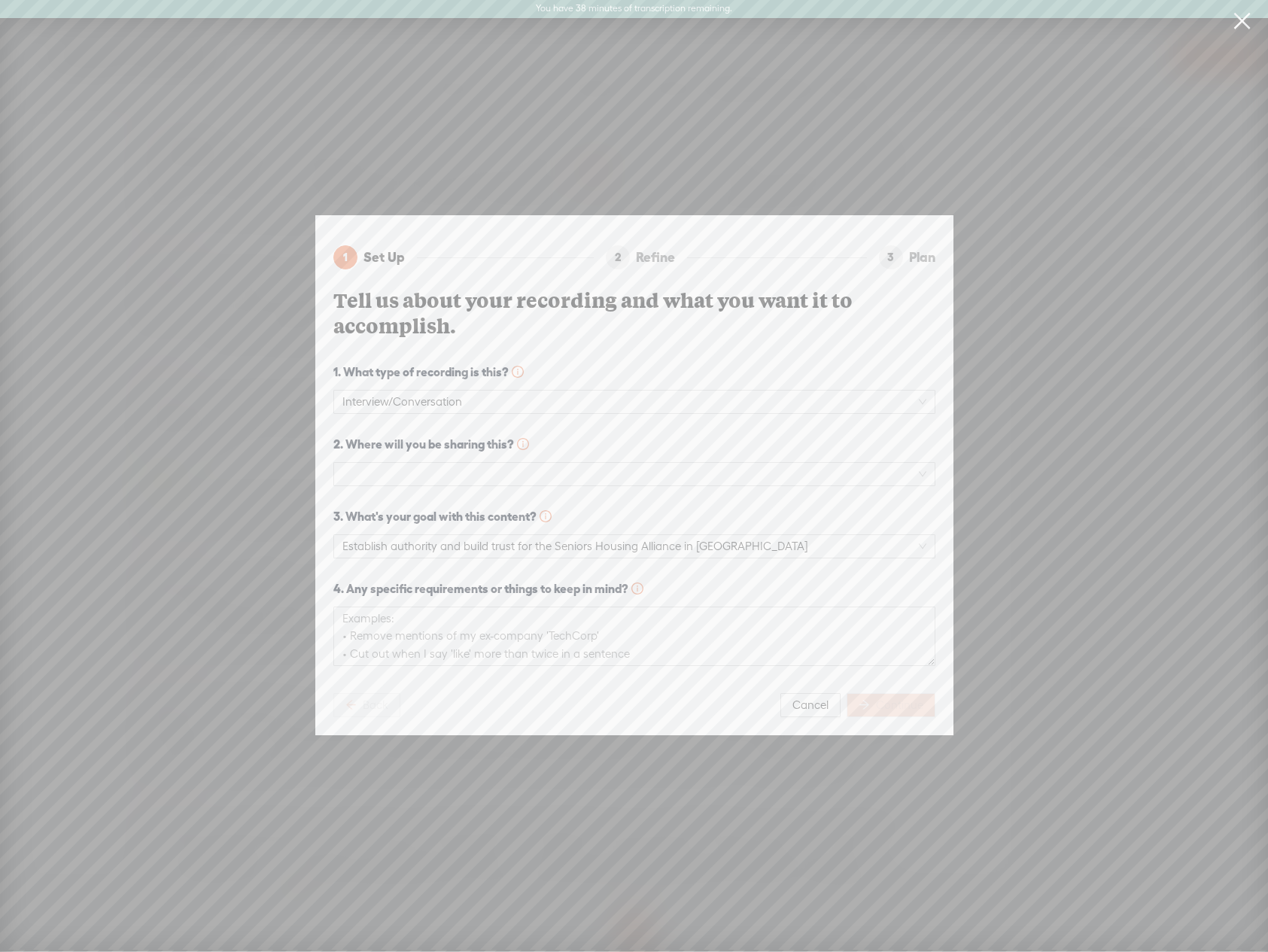
click at [849, 327] on h3 "Tell us about your recording and what you want it to accomplish." at bounding box center [634, 313] width 603 height 52
click at [926, 396] on span at bounding box center [634, 402] width 584 height 22
drag, startPoint x: 930, startPoint y: 456, endPoint x: 942, endPoint y: 551, distance: 95.8
click at [942, 551] on body "You have 38 minutes of transcription remaining. Upgrade to increase your limit …" at bounding box center [634, 475] width 1268 height 950
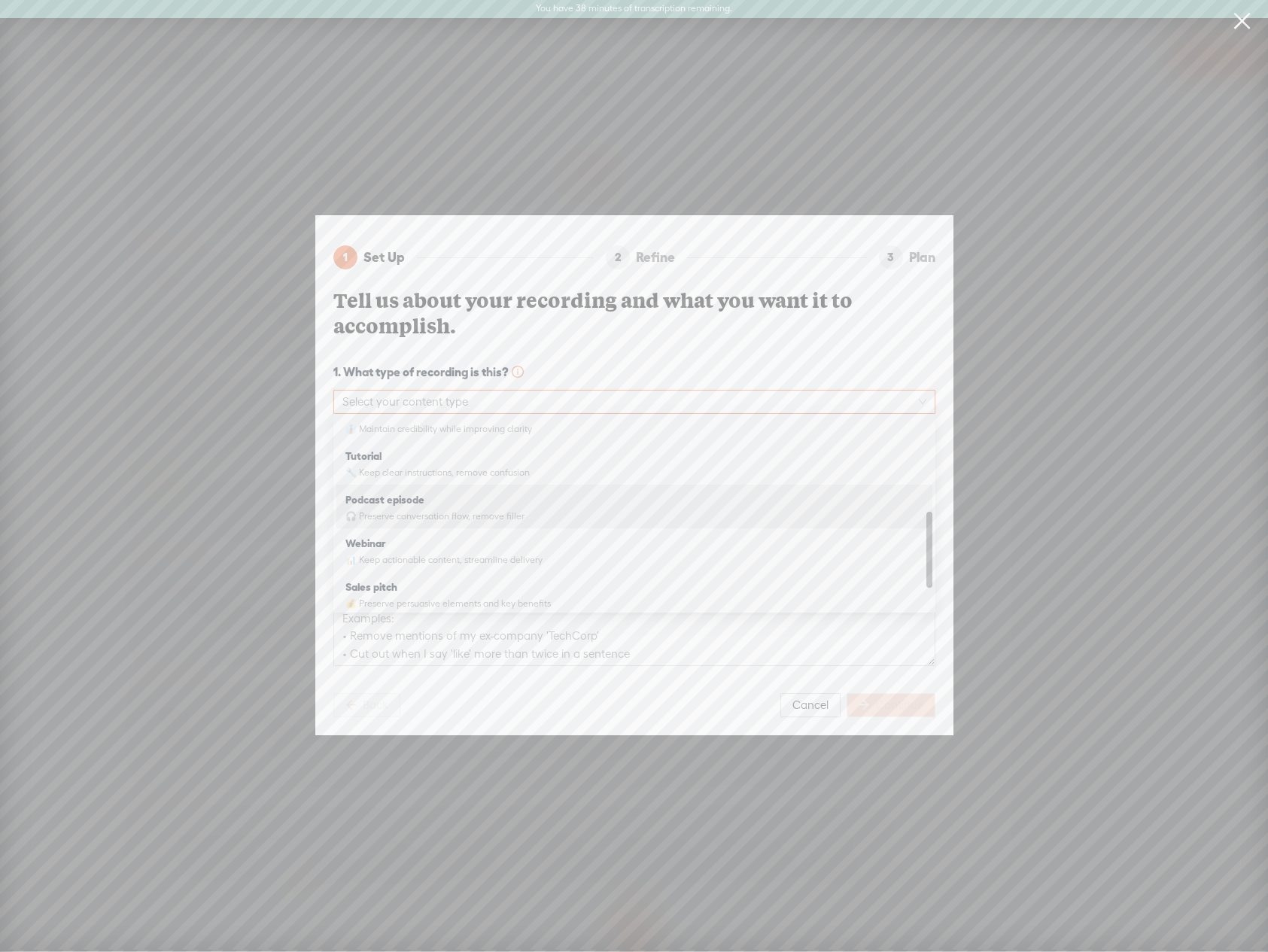
click at [455, 507] on div "Podcast episode 🎧 Preserve conversation flow, remove filler" at bounding box center [634, 506] width 578 height 37
click at [664, 477] on span at bounding box center [634, 474] width 584 height 22
click at [933, 542] on div "Podcast (Spotify, Apple Podcasts, etc.) LinkedIn Instagram YouTube Podcast (Spo…" at bounding box center [634, 586] width 603 height 199
drag, startPoint x: 928, startPoint y: 543, endPoint x: 932, endPoint y: 619, distance: 76.1
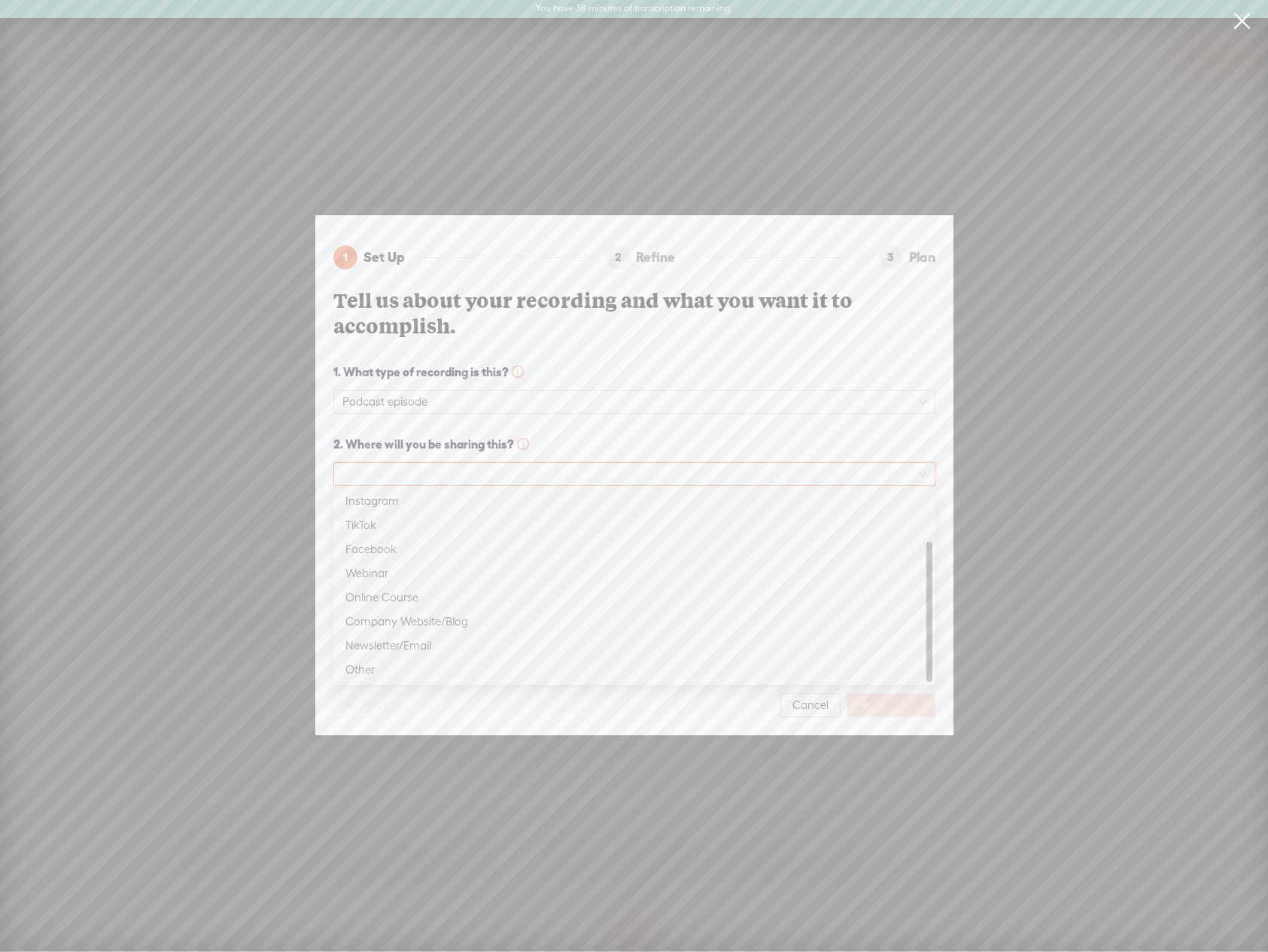
click at [932, 619] on div "Podcast (Spotify, Apple Podcasts, etc.) LinkedIn Instagram LinkedIn Instagram T…" at bounding box center [634, 586] width 603 height 199
click at [437, 617] on div "Company Website/Blog" at bounding box center [634, 621] width 578 height 18
click at [461, 549] on span "Establish authority and build trust for the Seniors Housing Alliance in [GEOGRA…" at bounding box center [634, 546] width 584 height 22
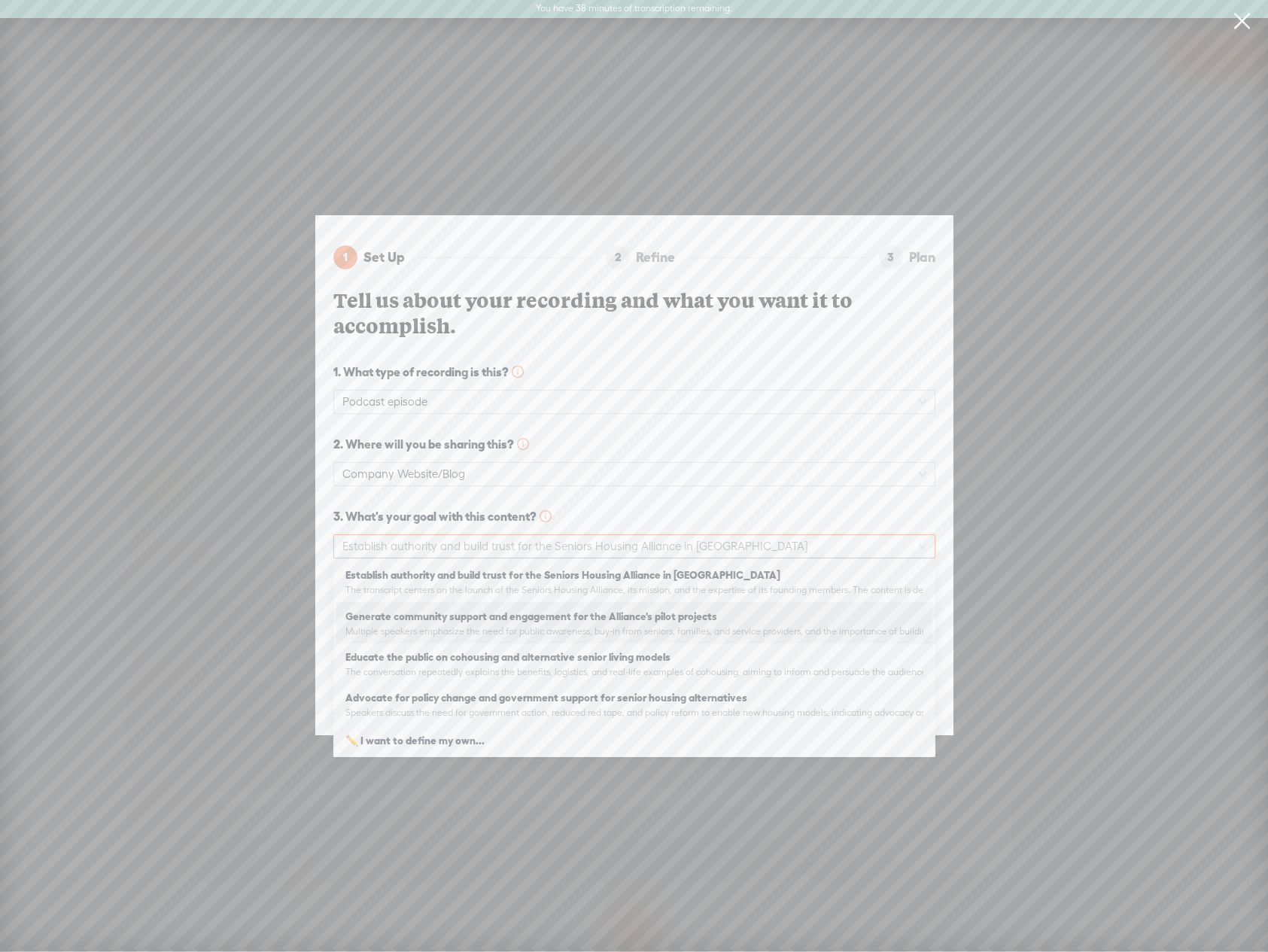
click at [566, 622] on span "Generate community support and engagement for the Alliance's pilot projects" at bounding box center [531, 617] width 372 height 15
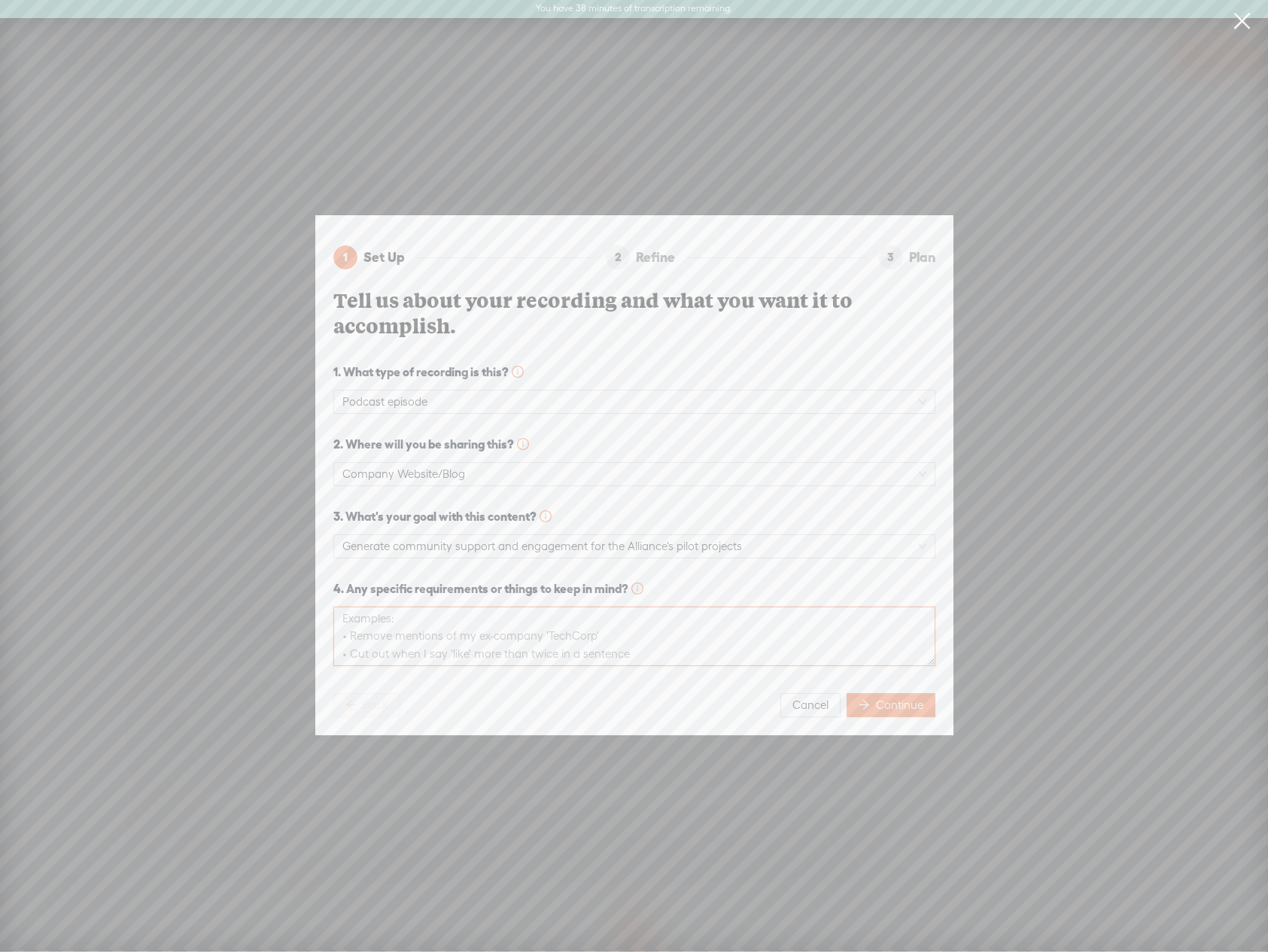
click at [580, 632] on textarea at bounding box center [634, 635] width 603 height 59
type textarea "remove filler words (uhm, like, etc)"
click at [895, 703] on span "Continue" at bounding box center [900, 706] width 48 height 15
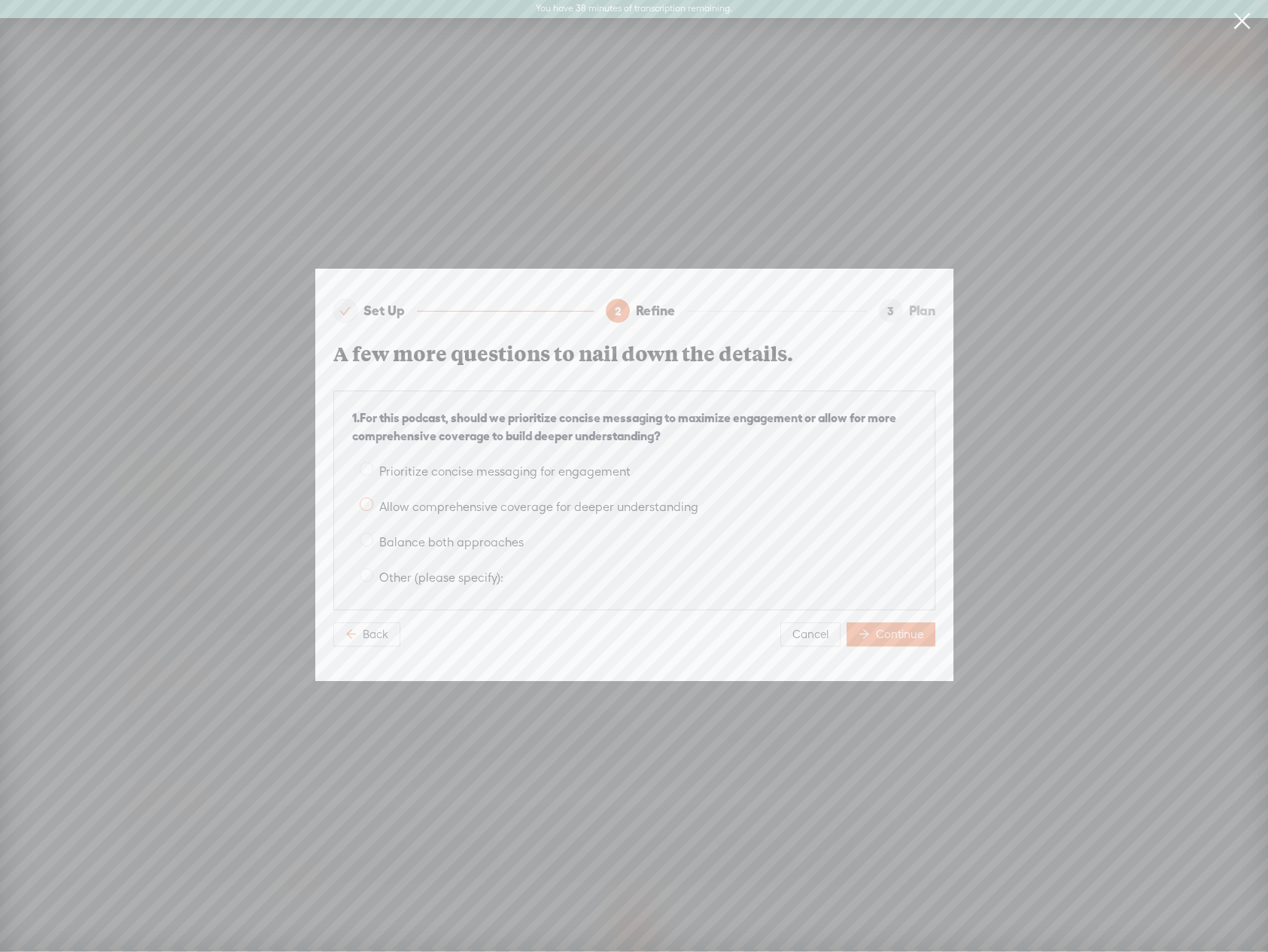
click at [484, 511] on span "Allow comprehensive coverage for deeper understanding" at bounding box center [538, 506] width 331 height 14
click at [373, 511] on input "Allow comprehensive coverage for deeper understanding" at bounding box center [366, 504] width 13 height 13
radio input "true"
click at [364, 533] on span at bounding box center [366, 540] width 13 height 13
click at [364, 533] on input "Balance both approaches" at bounding box center [366, 540] width 13 height 13
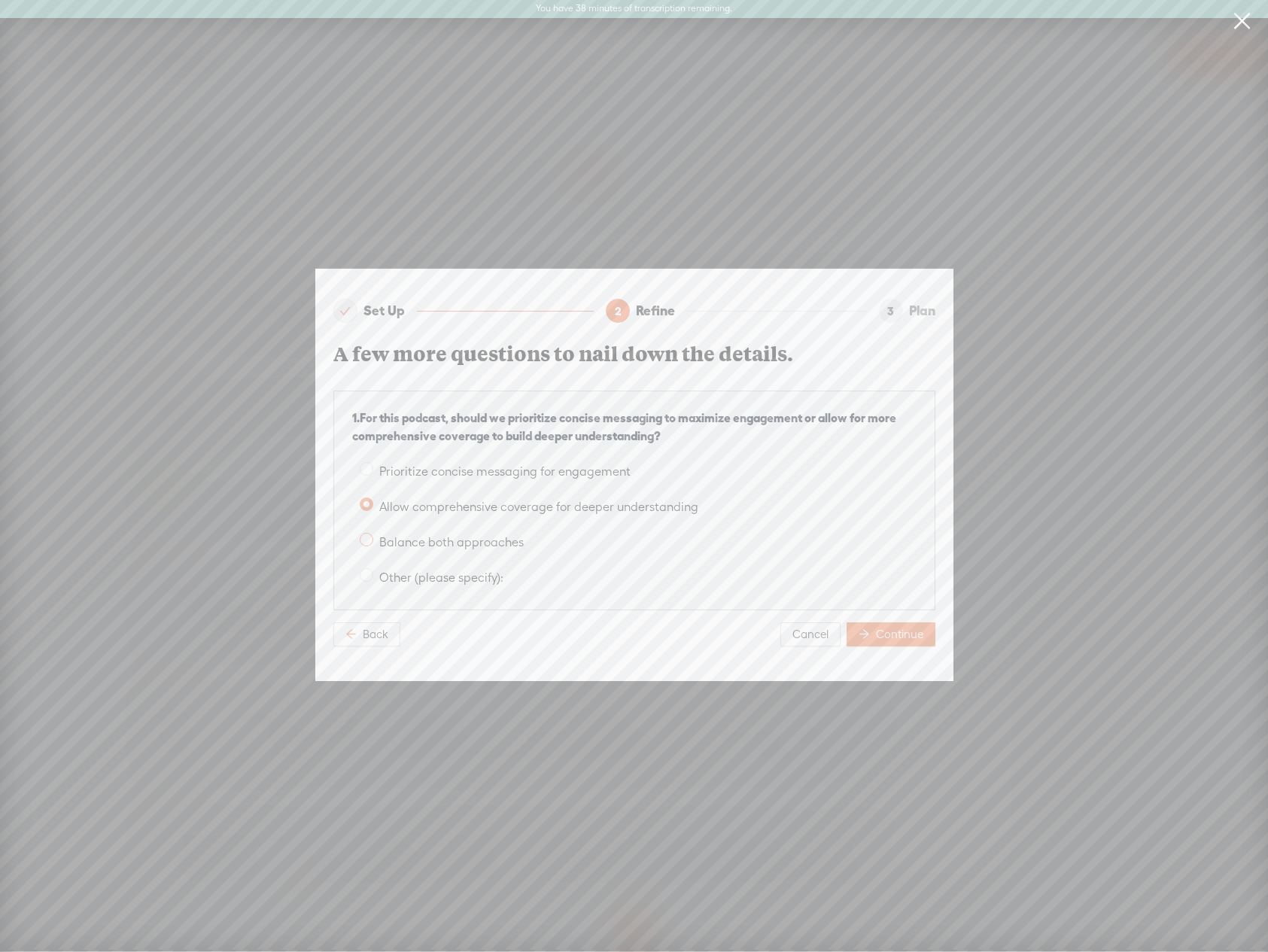
radio input "true"
click at [893, 631] on span "Continue" at bounding box center [900, 634] width 48 height 15
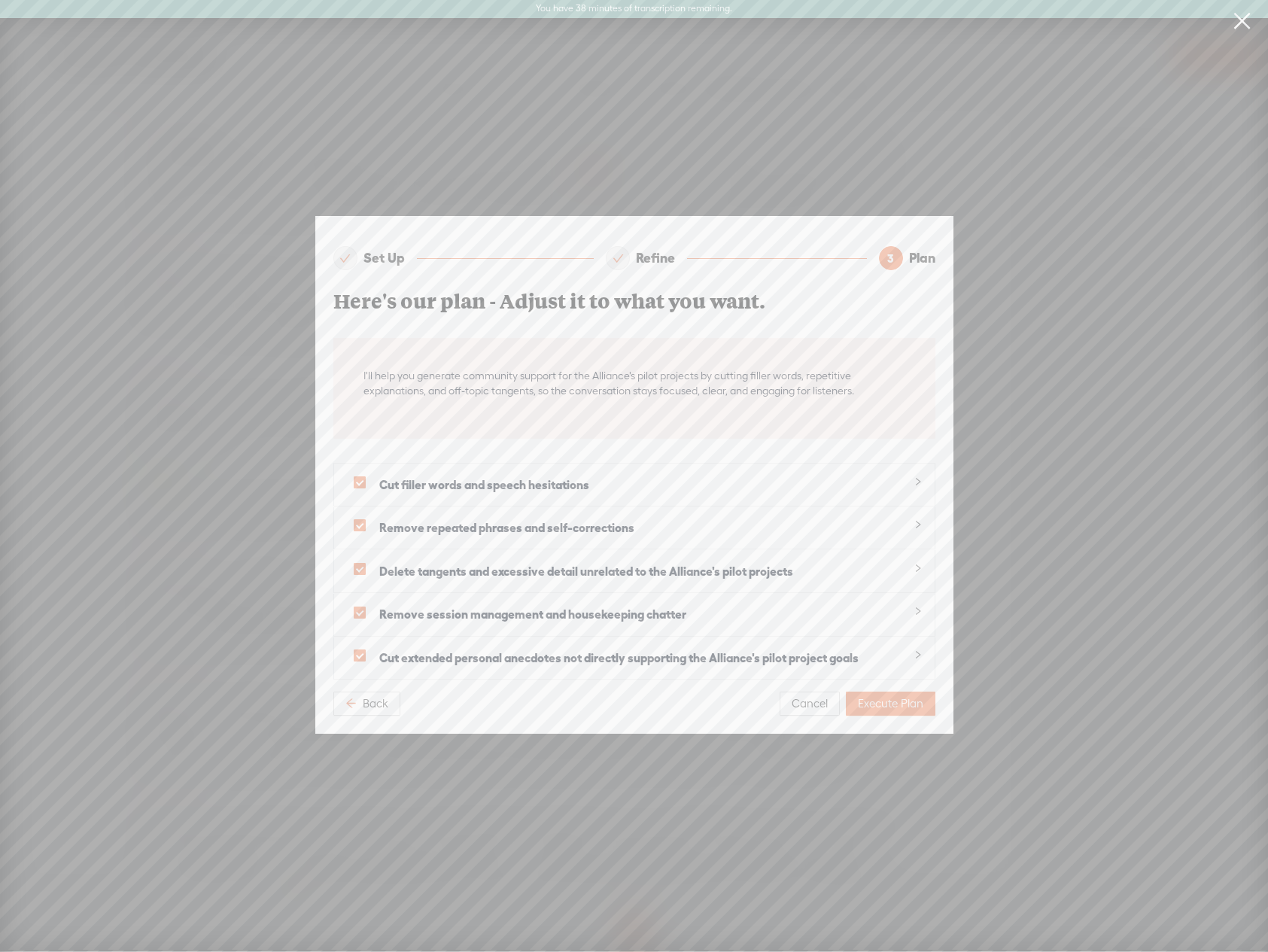
click at [921, 477] on icon "collapsed" at bounding box center [918, 482] width 9 height 9
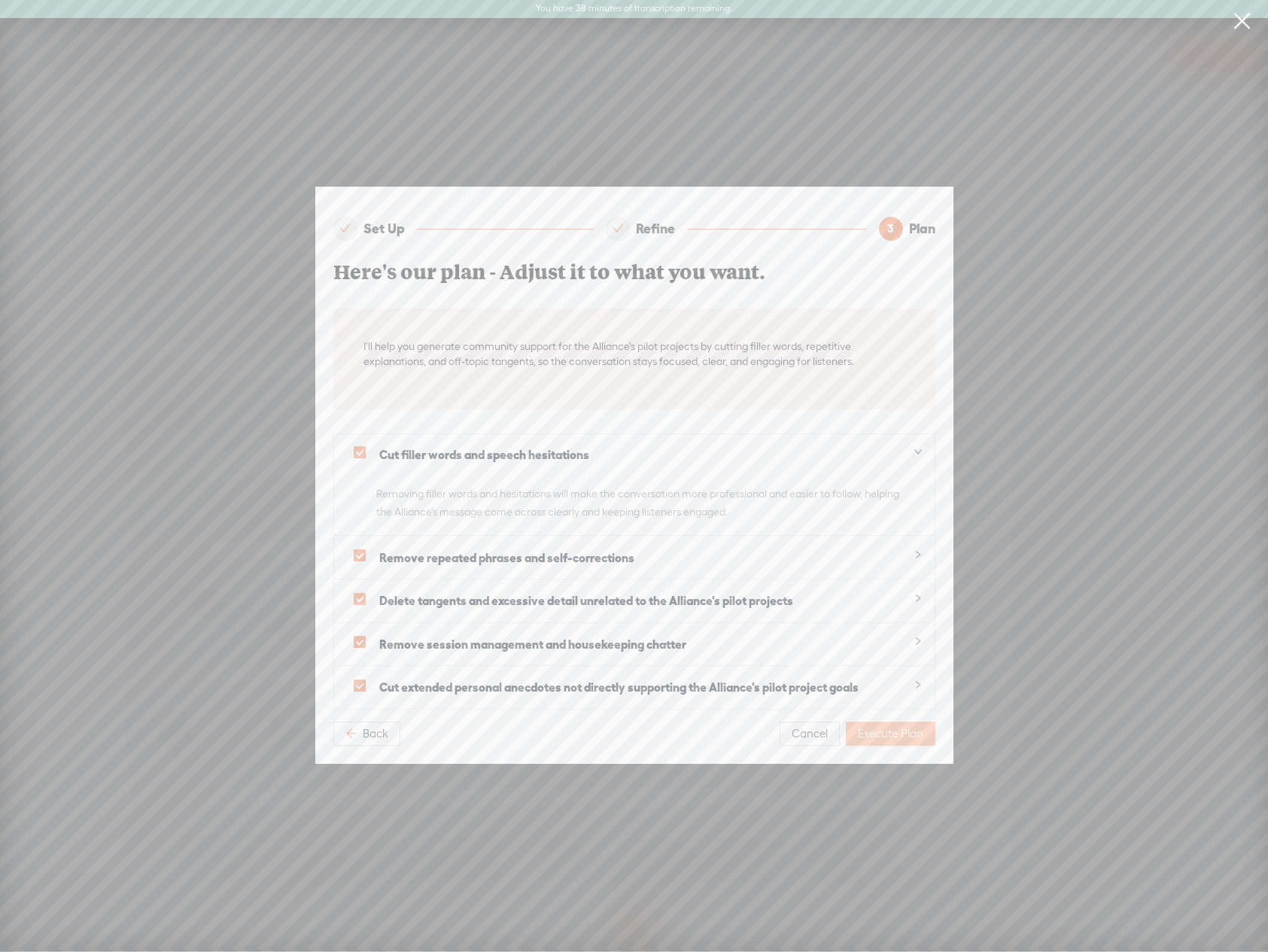
click at [887, 730] on span "Execute Plan" at bounding box center [891, 734] width 66 height 15
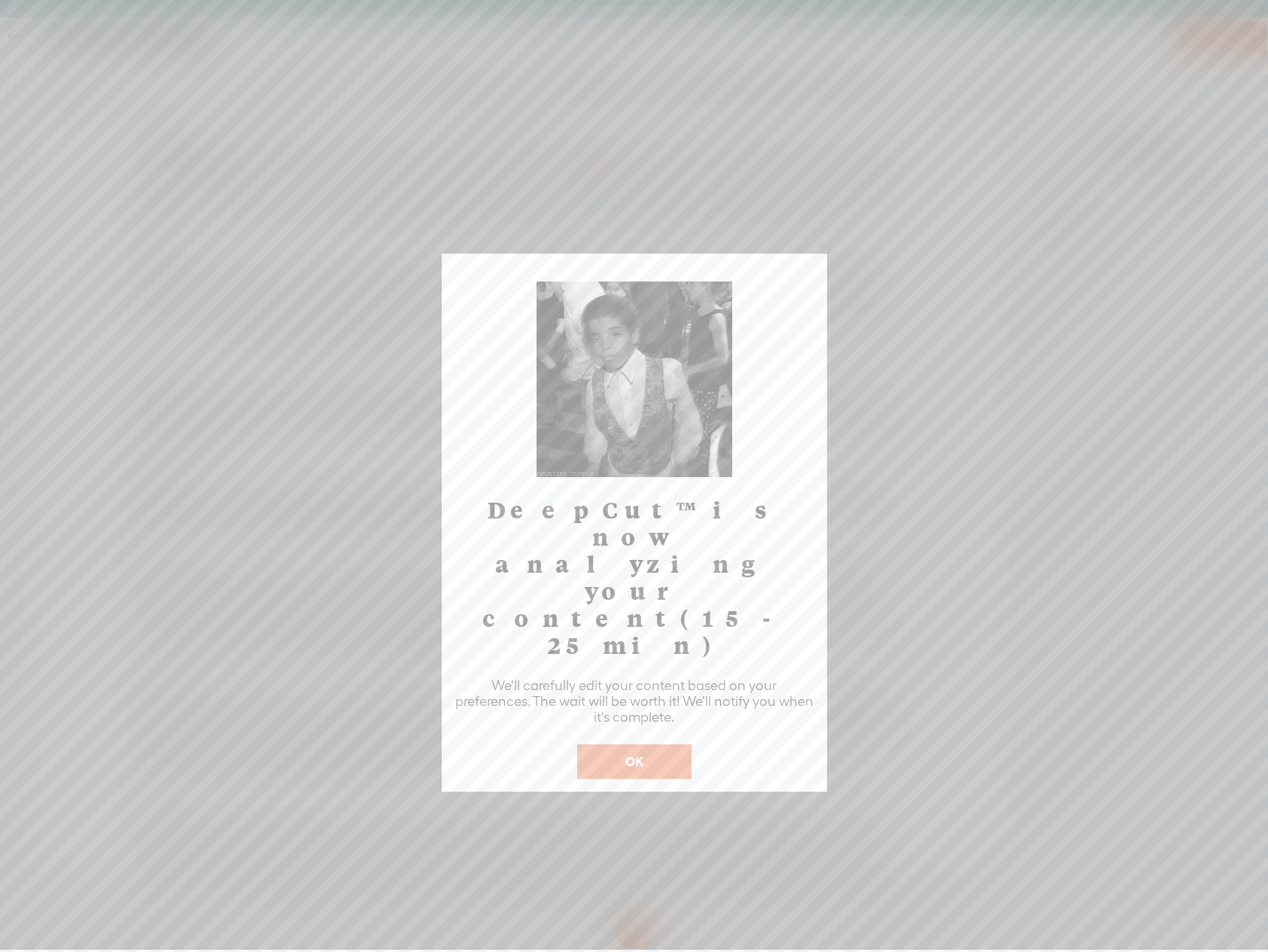
click at [636, 744] on button "OK" at bounding box center [634, 761] width 114 height 35
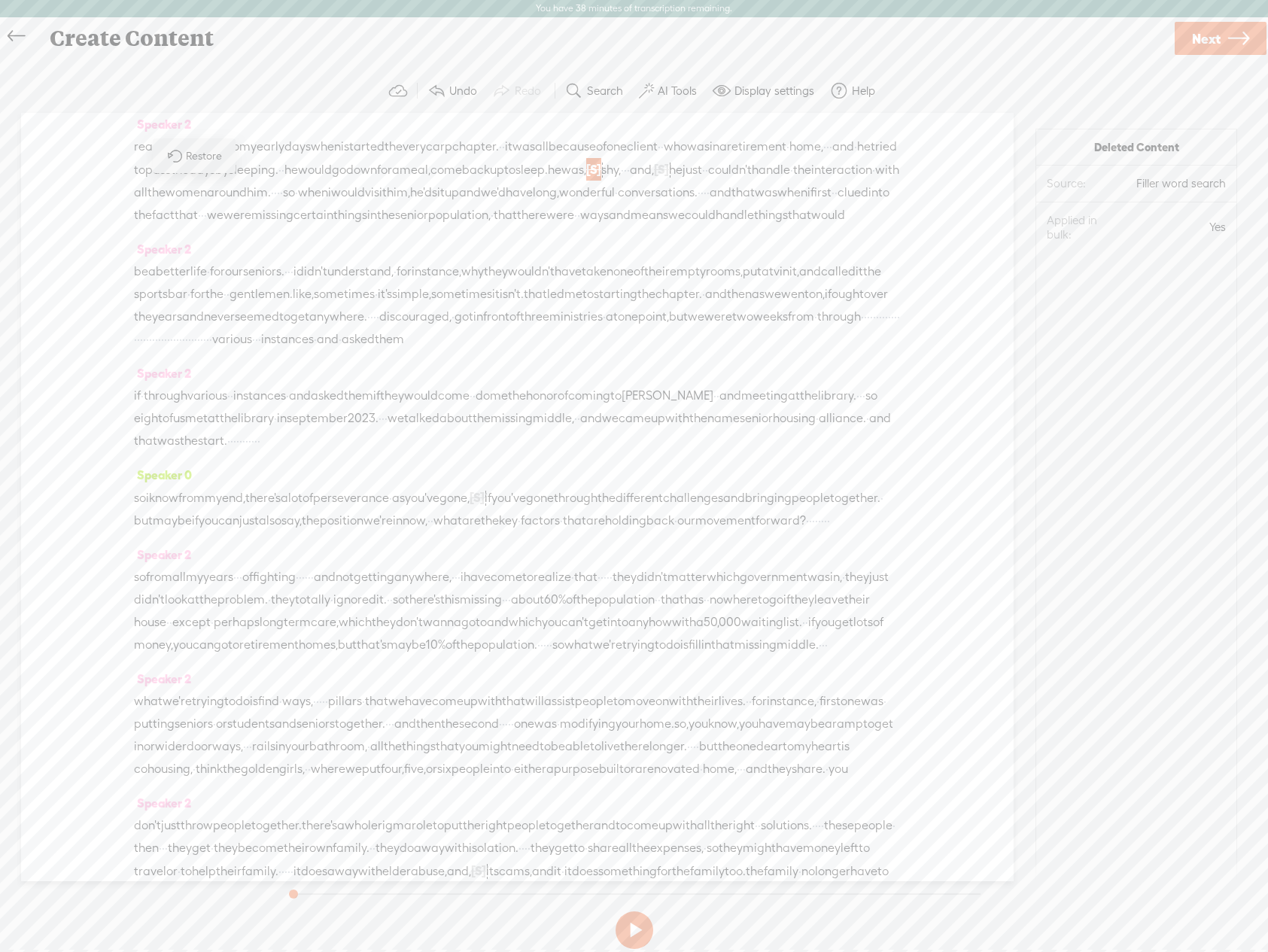
click at [1201, 33] on span "Next" at bounding box center [1206, 38] width 29 height 38
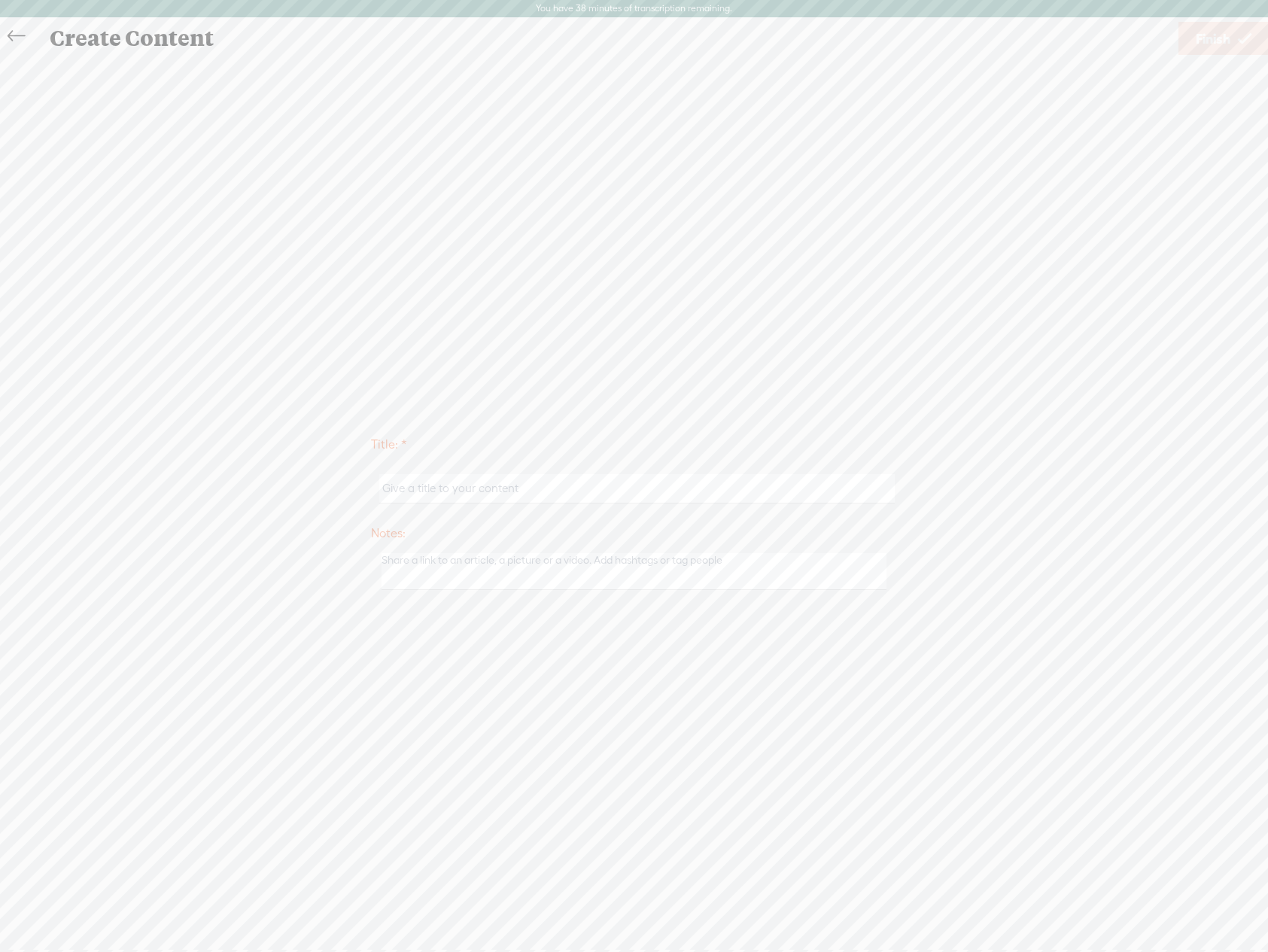
click at [457, 490] on input "text" at bounding box center [637, 488] width 515 height 29
type input "Seniors Housing Alliance"
click at [444, 565] on textarea at bounding box center [634, 571] width 506 height 37
click at [536, 665] on div "Title: * Seniors Housing Alliance Notes: Save as a draft content Publish: Warni…" at bounding box center [634, 512] width 1238 height 909
click at [726, 384] on div "Title: * Seniors Housing Alliance Notes: Save as a draft content Publish: Warni…" at bounding box center [634, 512] width 1238 height 909
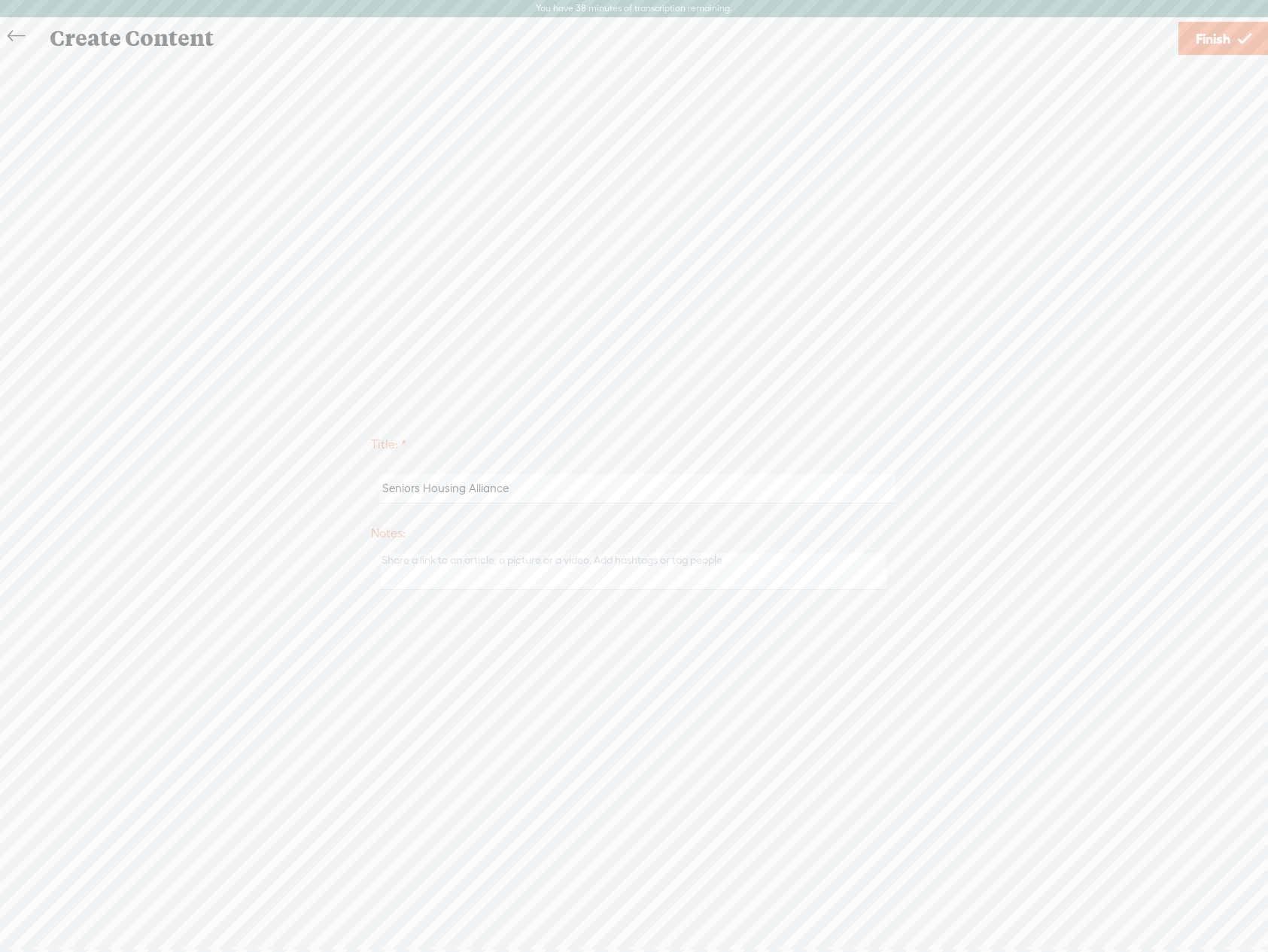
click at [1189, 30] on link "Finish" at bounding box center [1224, 37] width 90 height 33
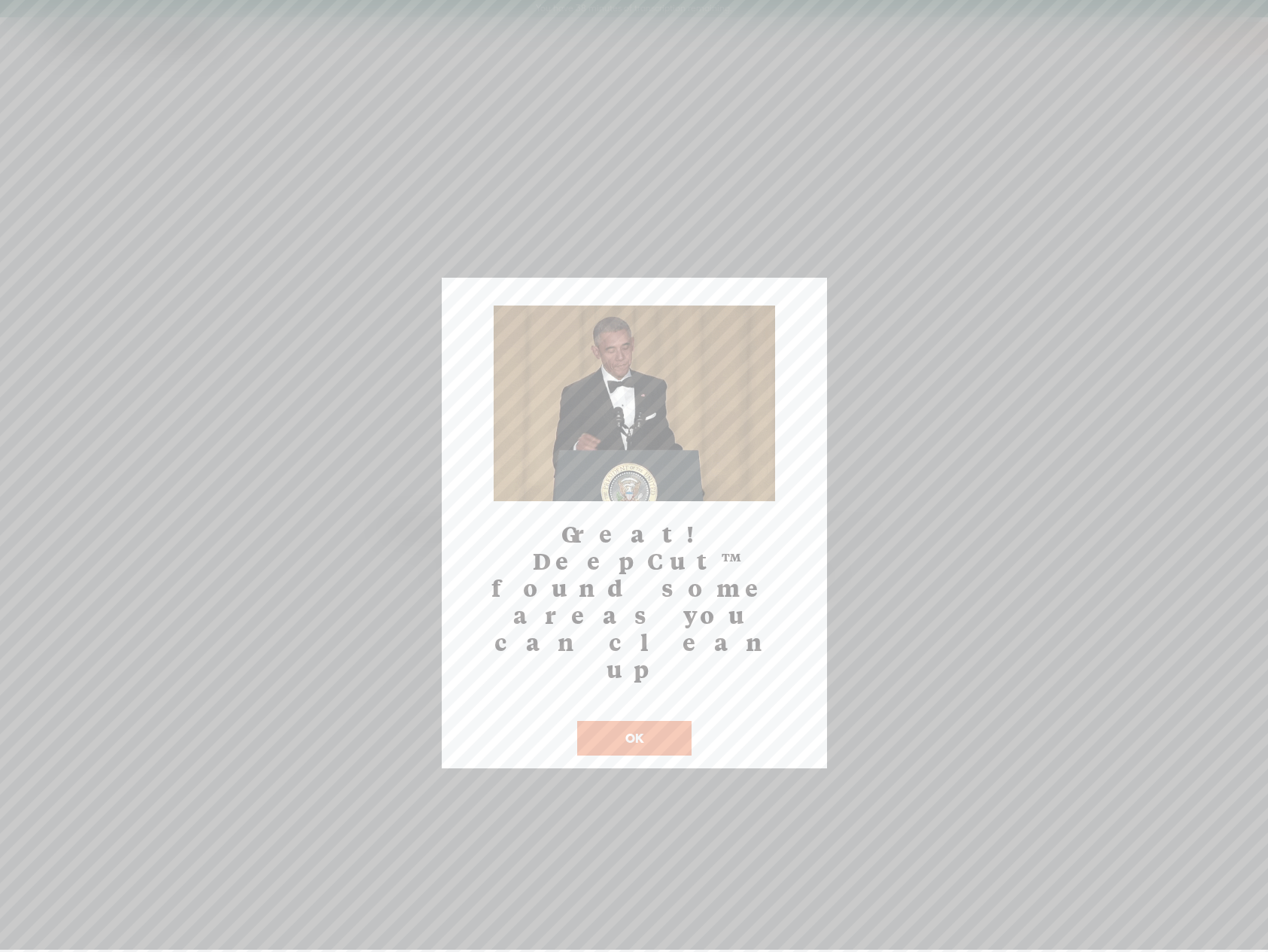
scroll to position [0, 0]
